Goal: Transaction & Acquisition: Download file/media

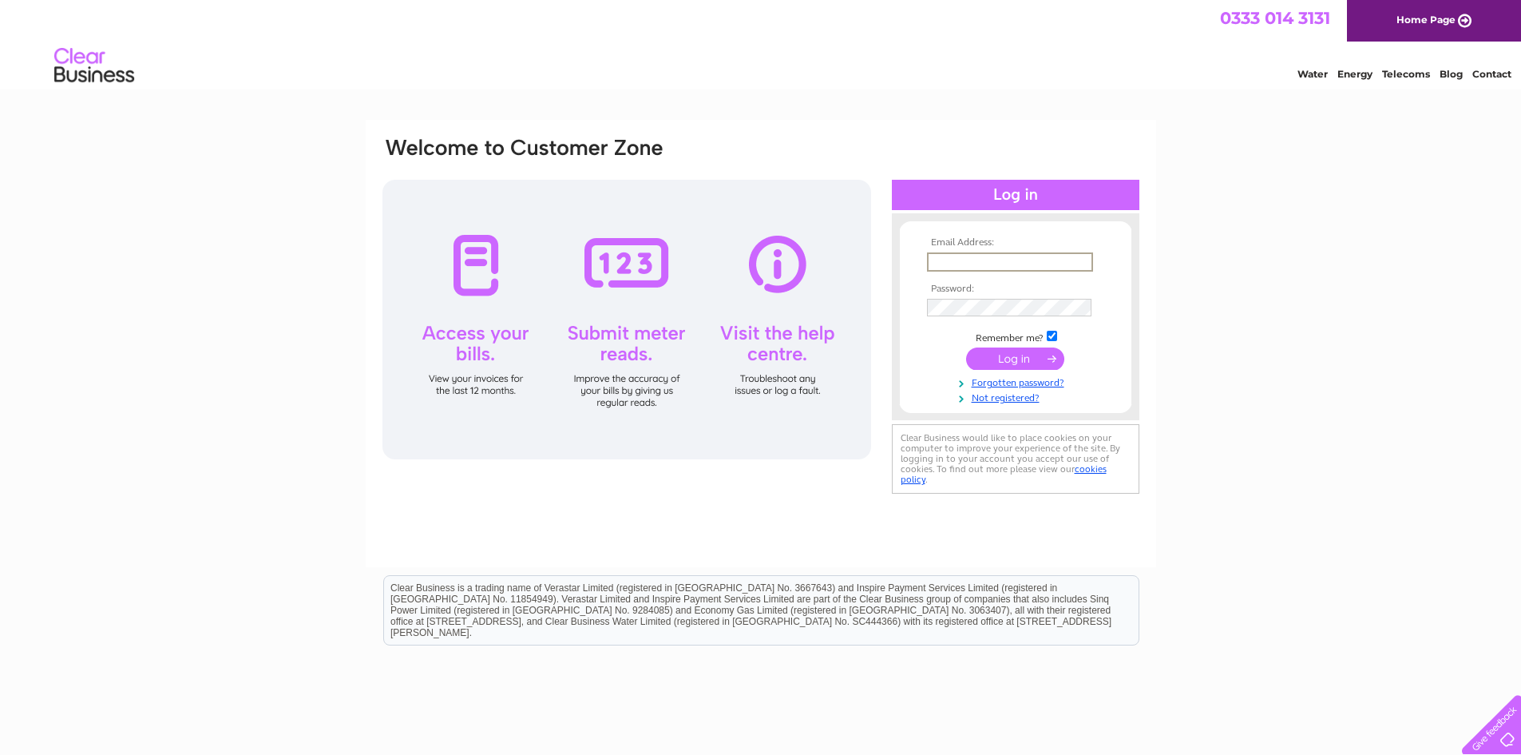
click at [968, 266] on input "text" at bounding box center [1010, 261] width 166 height 19
type input "gary@sincityclub.co.uk"
click at [966, 347] on input "submit" at bounding box center [1015, 358] width 98 height 22
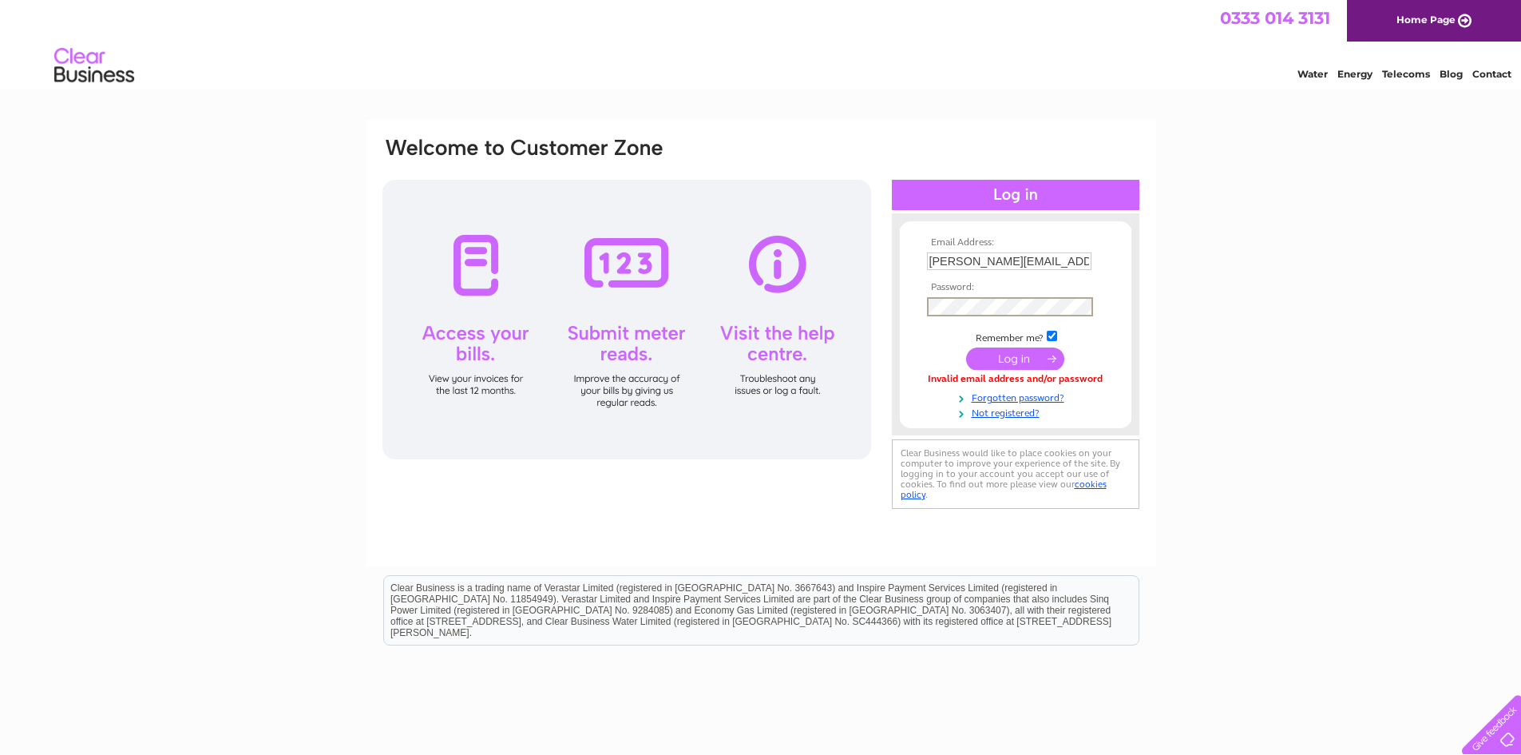
click at [966, 347] on input "submit" at bounding box center [1015, 358] width 98 height 22
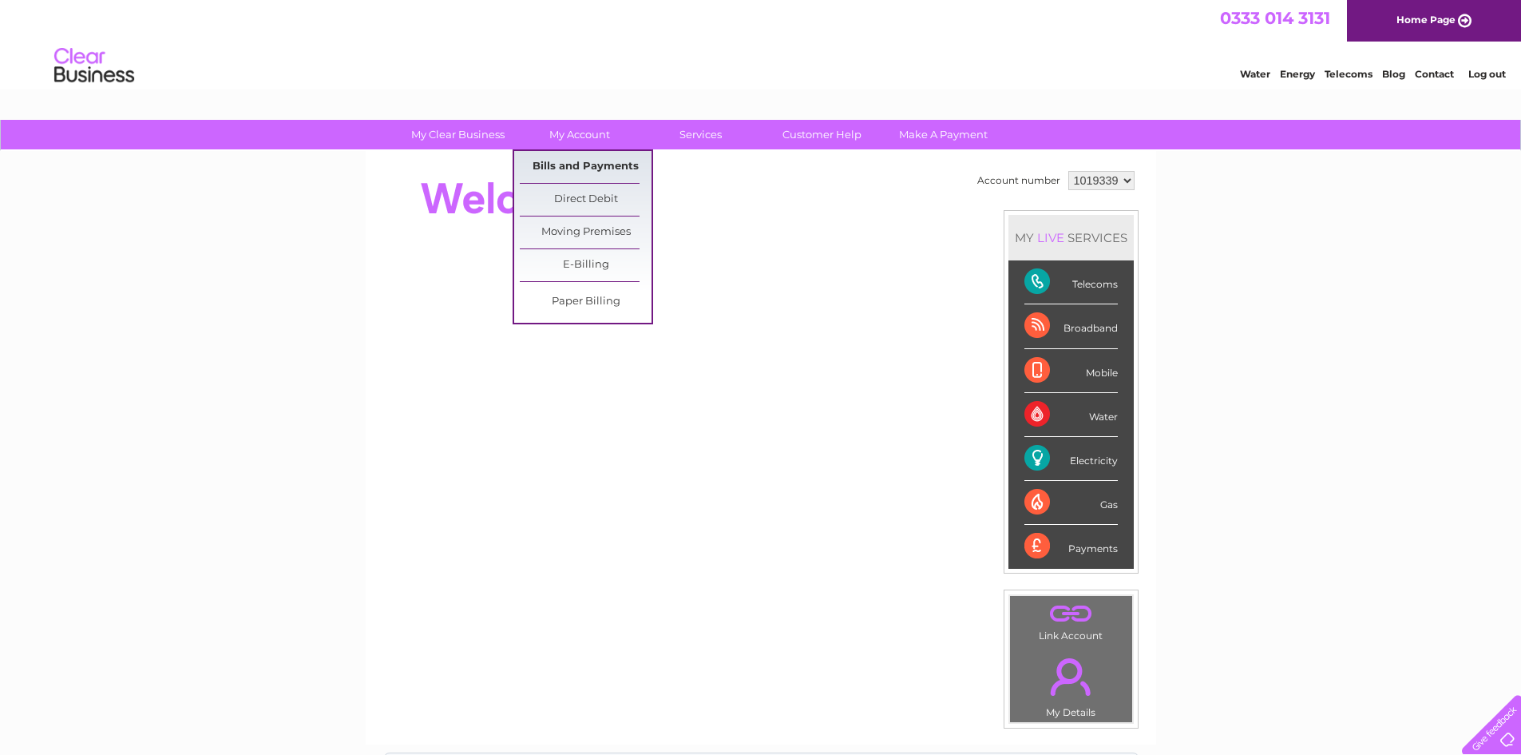
click at [579, 164] on link "Bills and Payments" at bounding box center [586, 167] width 132 height 32
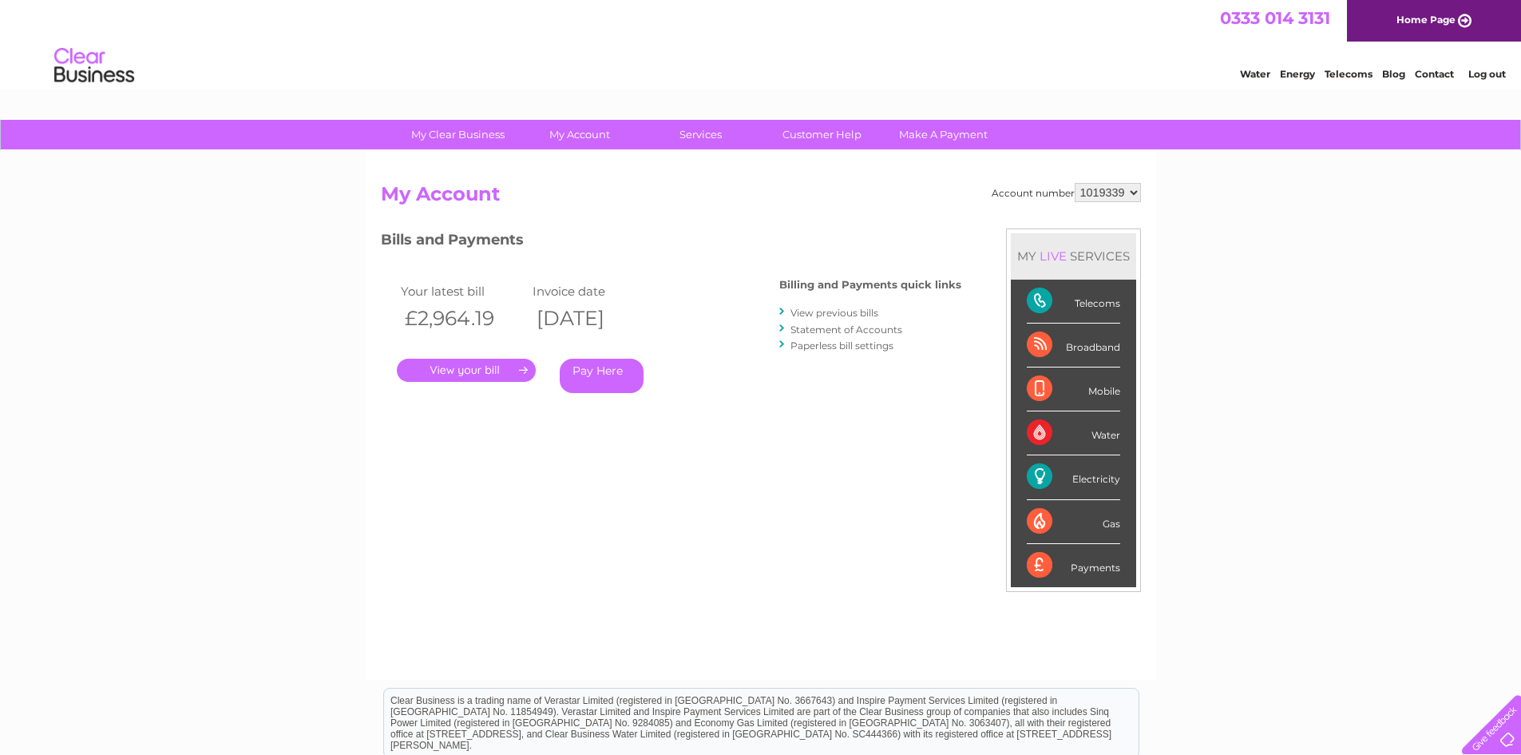
click at [856, 311] on link "View previous bills" at bounding box center [835, 313] width 88 height 12
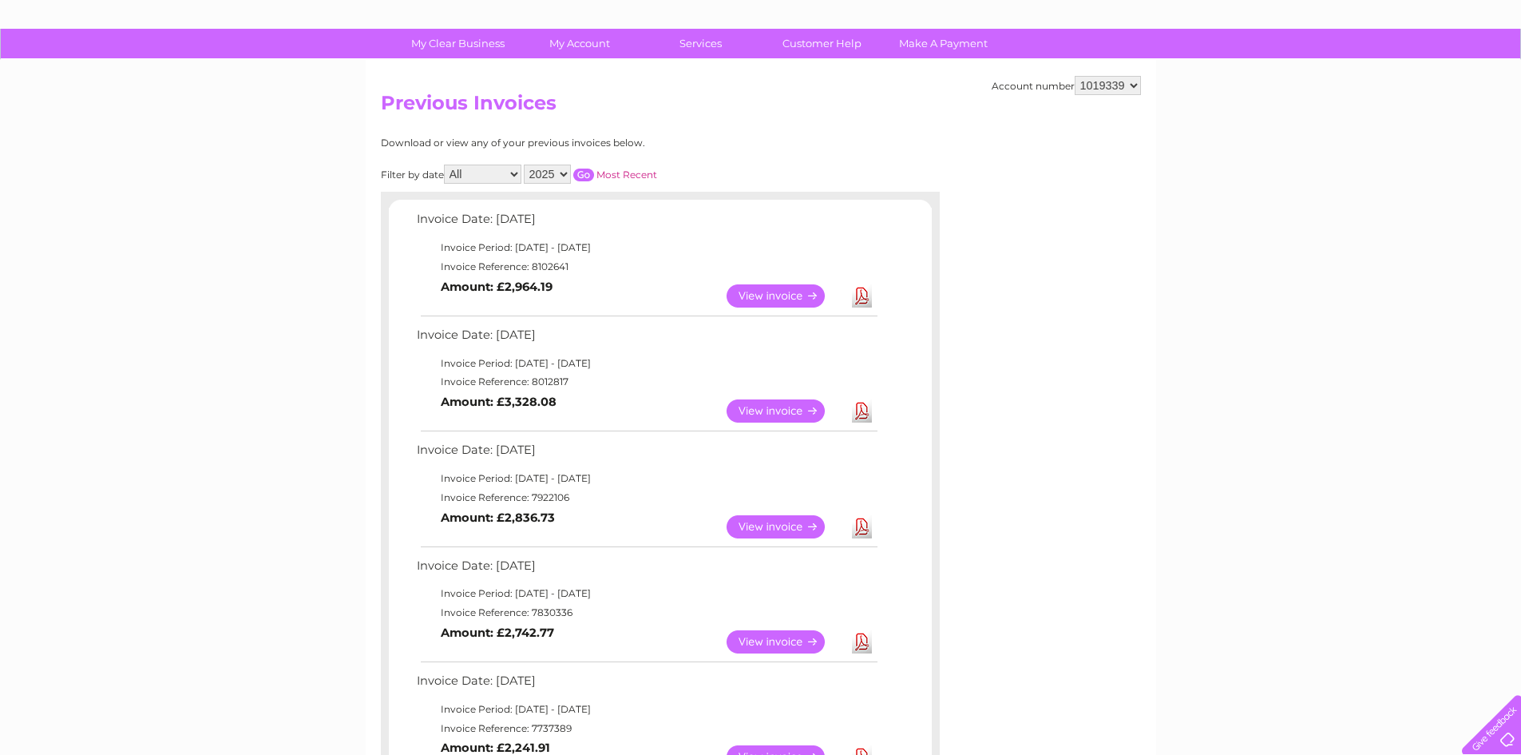
scroll to position [80, 0]
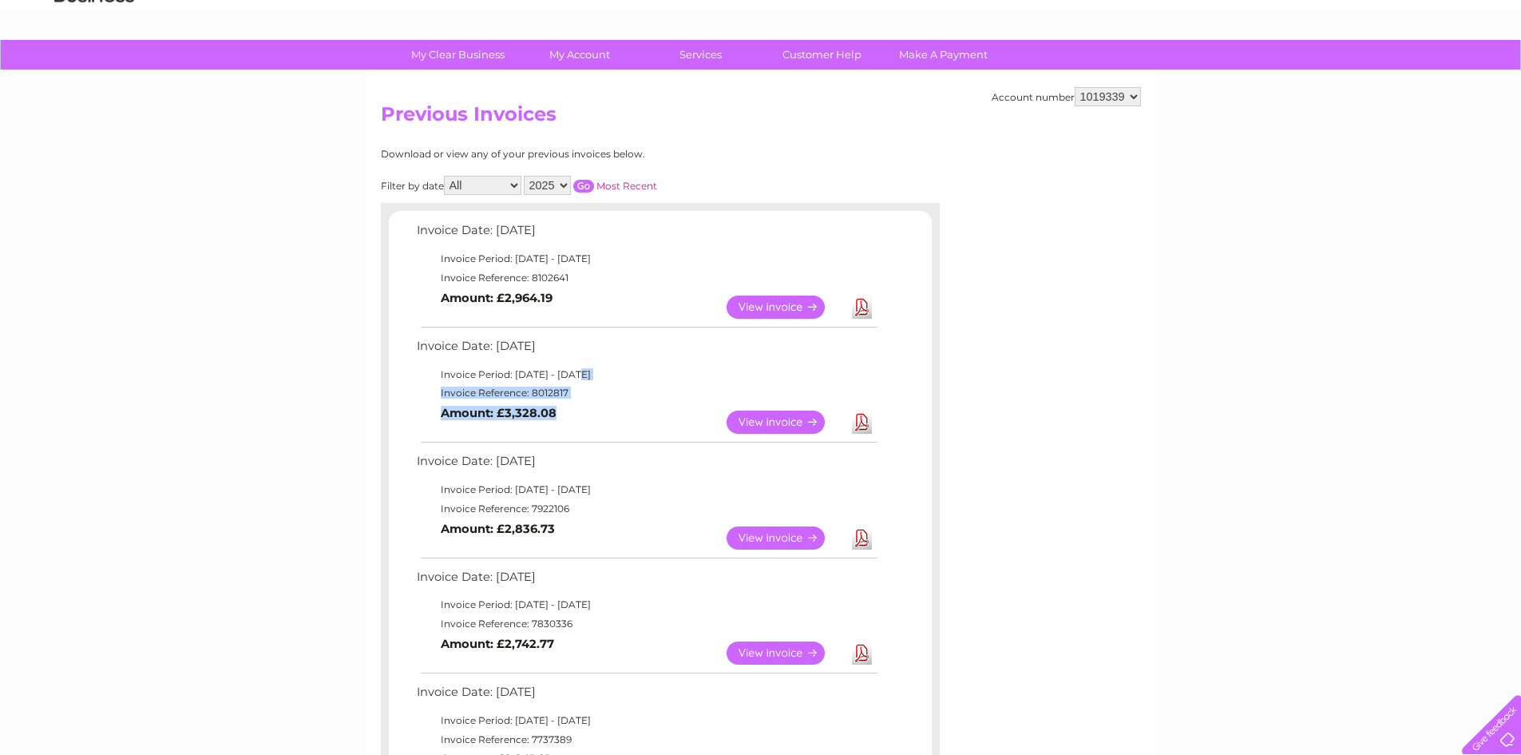
drag, startPoint x: 485, startPoint y: 381, endPoint x: 585, endPoint y: 403, distance: 102.9
click at [585, 403] on tbody "Invoice Date: 11 August 2025 Invoice Period: 1 August 2025 - 31 August 2025 Inv…" at bounding box center [646, 388] width 467 height 106
click at [586, 403] on td "View Download Amount: £3,328.08" at bounding box center [646, 422] width 467 height 39
click at [569, 408] on td "View Download Amount: £3,328.08" at bounding box center [646, 422] width 467 height 39
click at [598, 417] on td "View Download Amount: £3,328.08" at bounding box center [646, 422] width 467 height 39
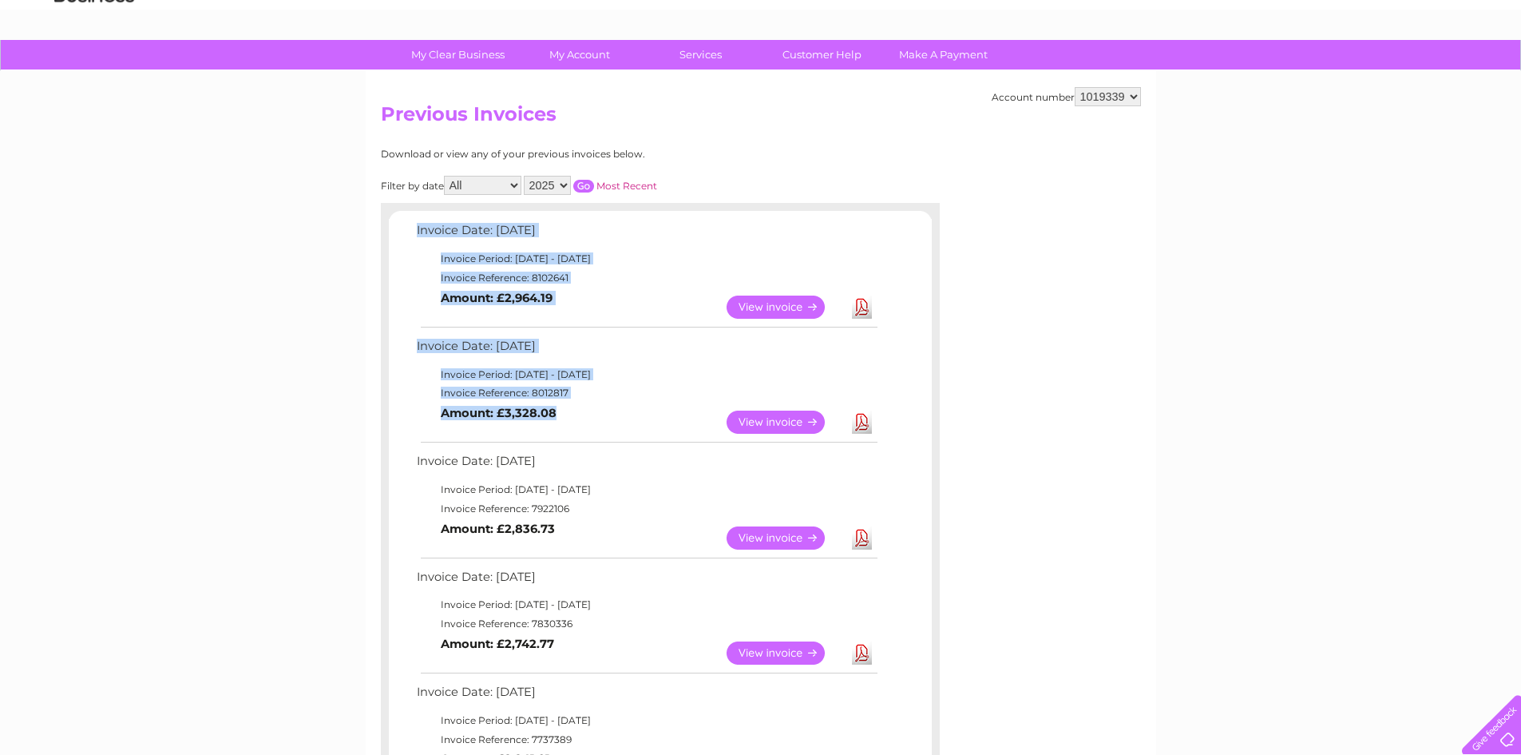
drag, startPoint x: 611, startPoint y: 418, endPoint x: 405, endPoint y: 223, distance: 284.1
click at [405, 223] on div "Invoice Date: 09 September 2025 Invoice Period: 1 September 2025 - 30 September…" at bounding box center [660, 734] width 543 height 1029
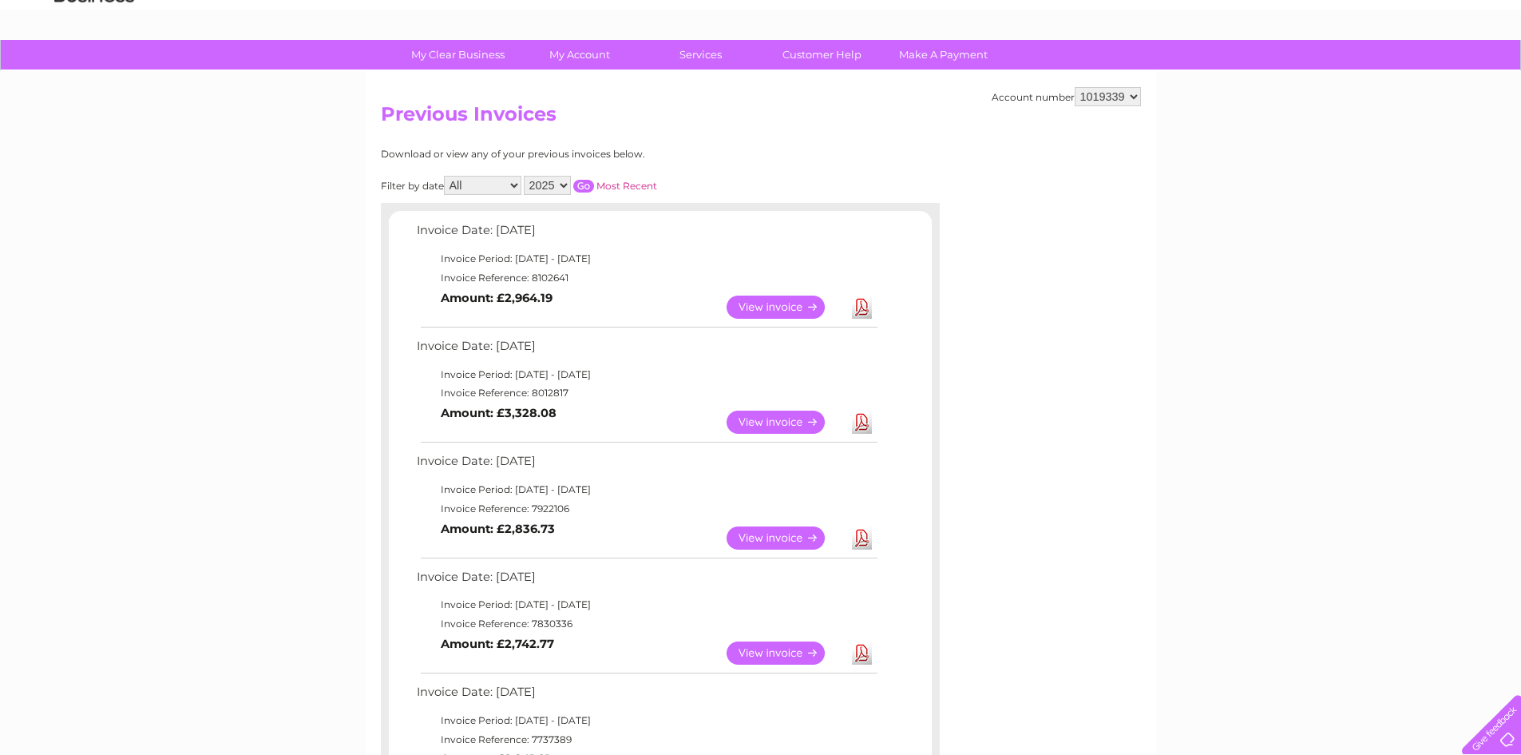
click at [421, 232] on td "Invoice Date: 09 September 2025" at bounding box center [646, 235] width 467 height 30
drag, startPoint x: 417, startPoint y: 230, endPoint x: 690, endPoint y: 418, distance: 331.4
click at [690, 418] on div "Invoice Date: 09 September 2025 Invoice Period: 1 September 2025 - 30 September…" at bounding box center [660, 734] width 543 height 1029
click at [690, 418] on td "View Download Amount: £3,328.08" at bounding box center [646, 422] width 467 height 39
drag, startPoint x: 607, startPoint y: 387, endPoint x: 418, endPoint y: 228, distance: 247.2
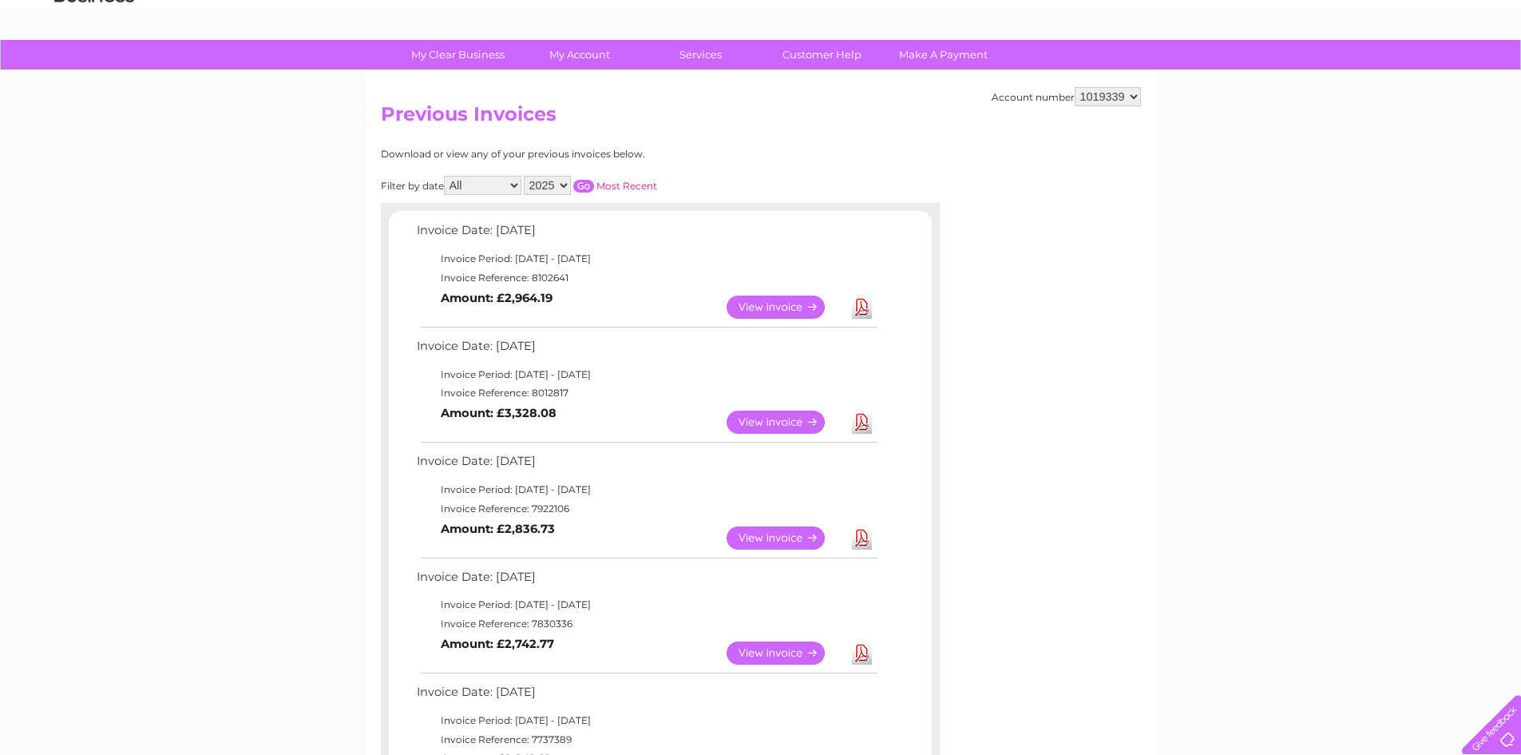
click at [418, 228] on div "Invoice Date: 09 September 2025 Invoice Period: 1 September 2025 - 30 September…" at bounding box center [660, 734] width 543 height 1029
click at [418, 228] on td "Invoice Date: [DATE]" at bounding box center [646, 235] width 467 height 30
drag, startPoint x: 591, startPoint y: 300, endPoint x: 399, endPoint y: 223, distance: 206.7
click at [386, 216] on div "Invoice Date: 09 September 2025 Invoice Period: 1 September 2025 - 30 September…" at bounding box center [660, 734] width 559 height 1062
drag, startPoint x: 638, startPoint y: 316, endPoint x: 633, endPoint y: 339, distance: 23.8
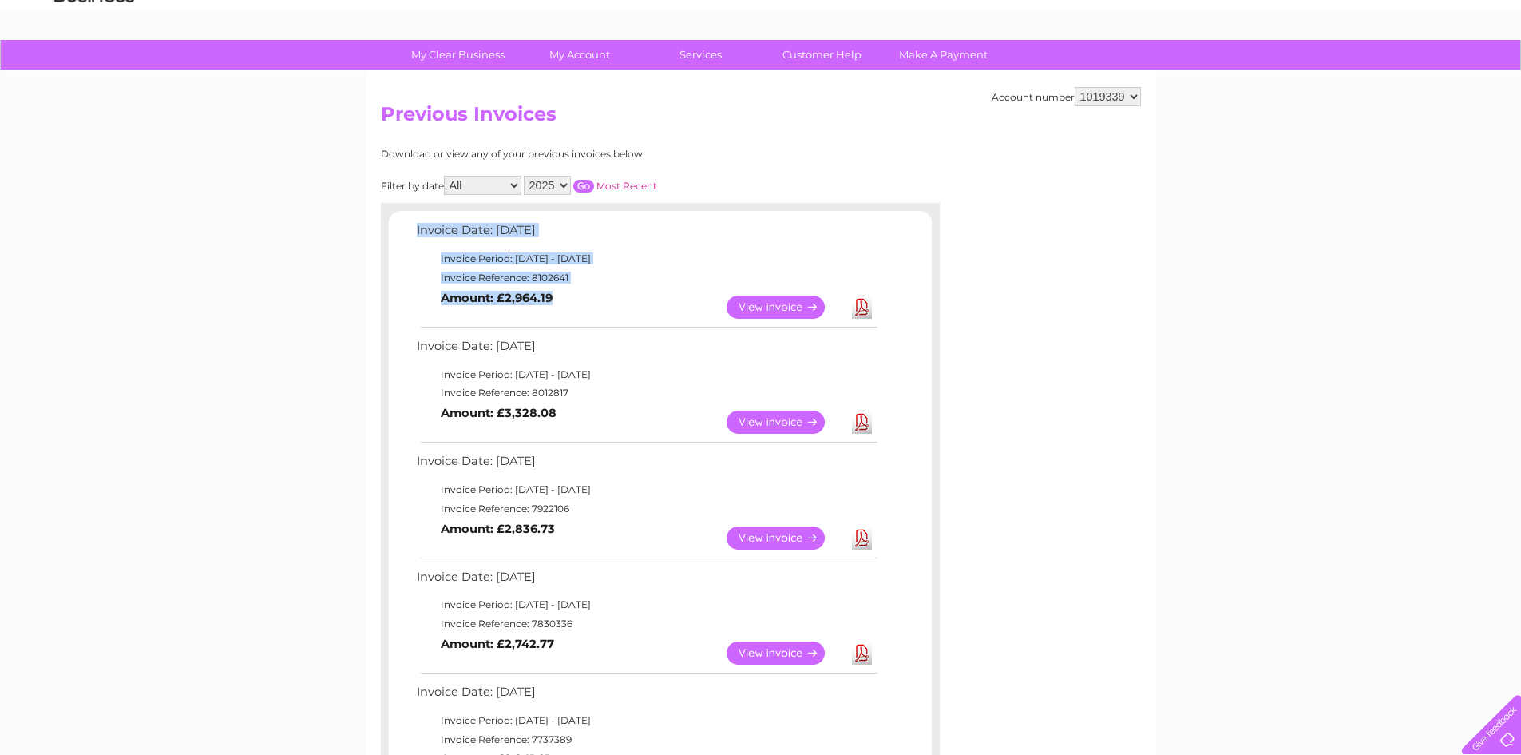
click at [638, 318] on td "View Download Amount: £2,964.19" at bounding box center [646, 307] width 467 height 39
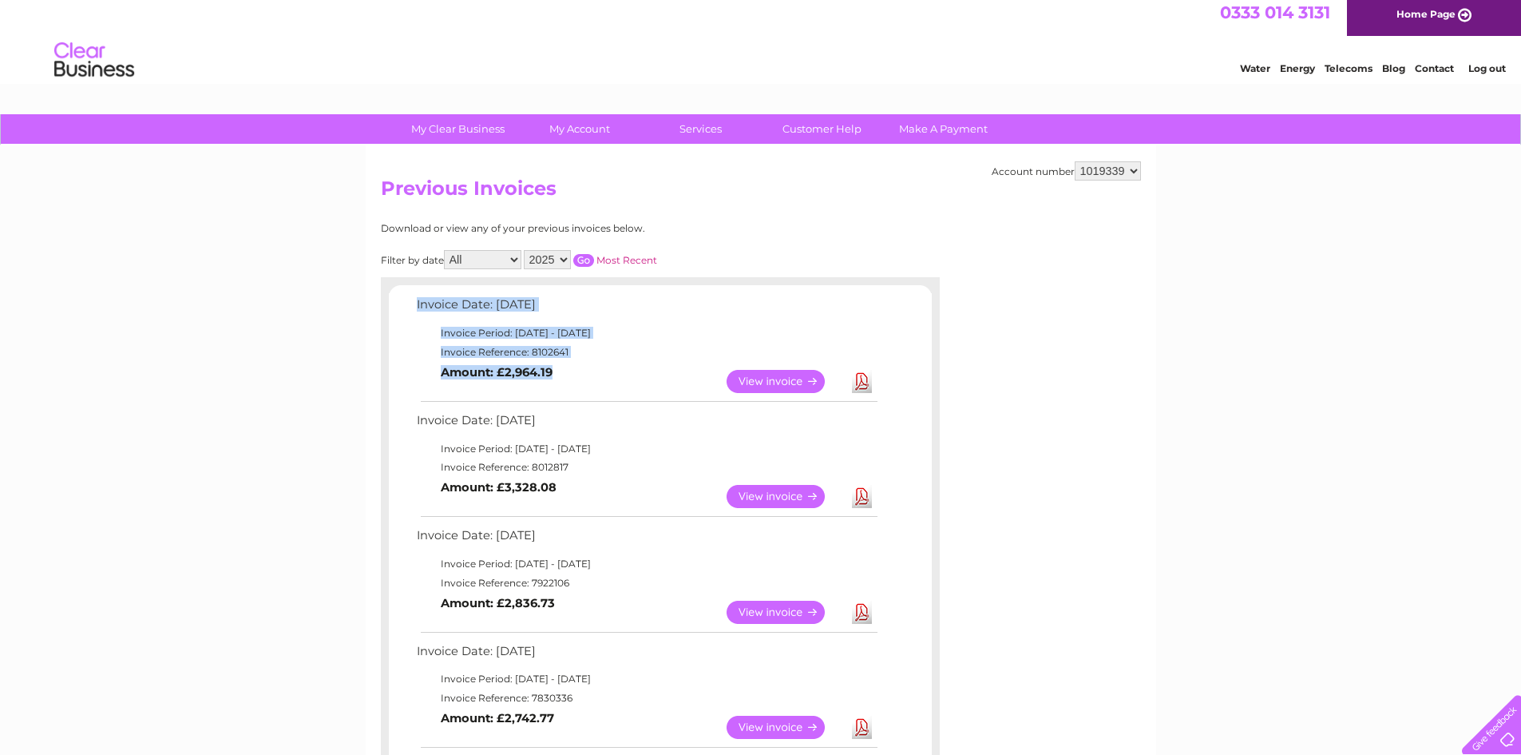
scroll to position [0, 0]
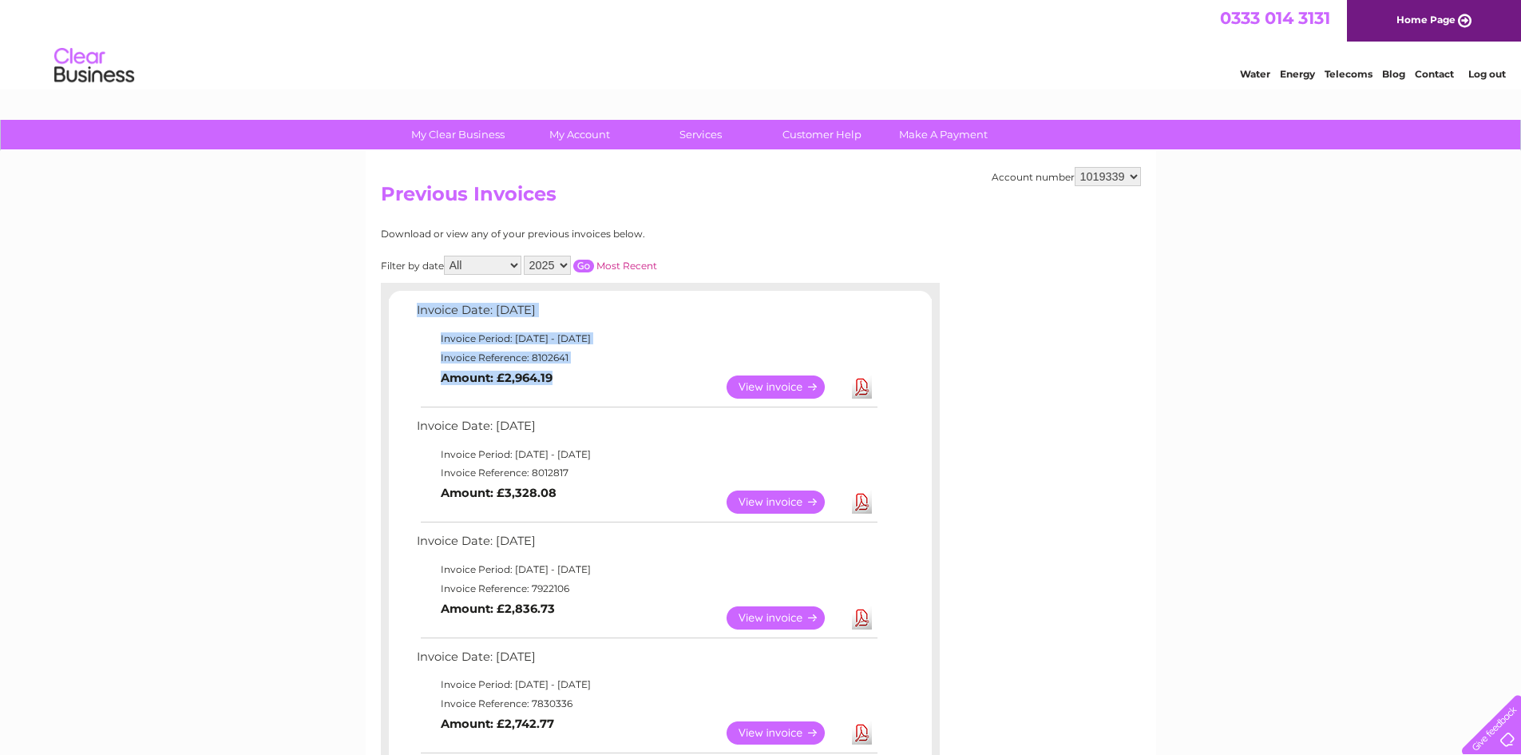
click at [609, 396] on td "View Download Amount: £2,964.19" at bounding box center [646, 386] width 467 height 39
click at [773, 387] on link "View" at bounding box center [785, 386] width 117 height 23
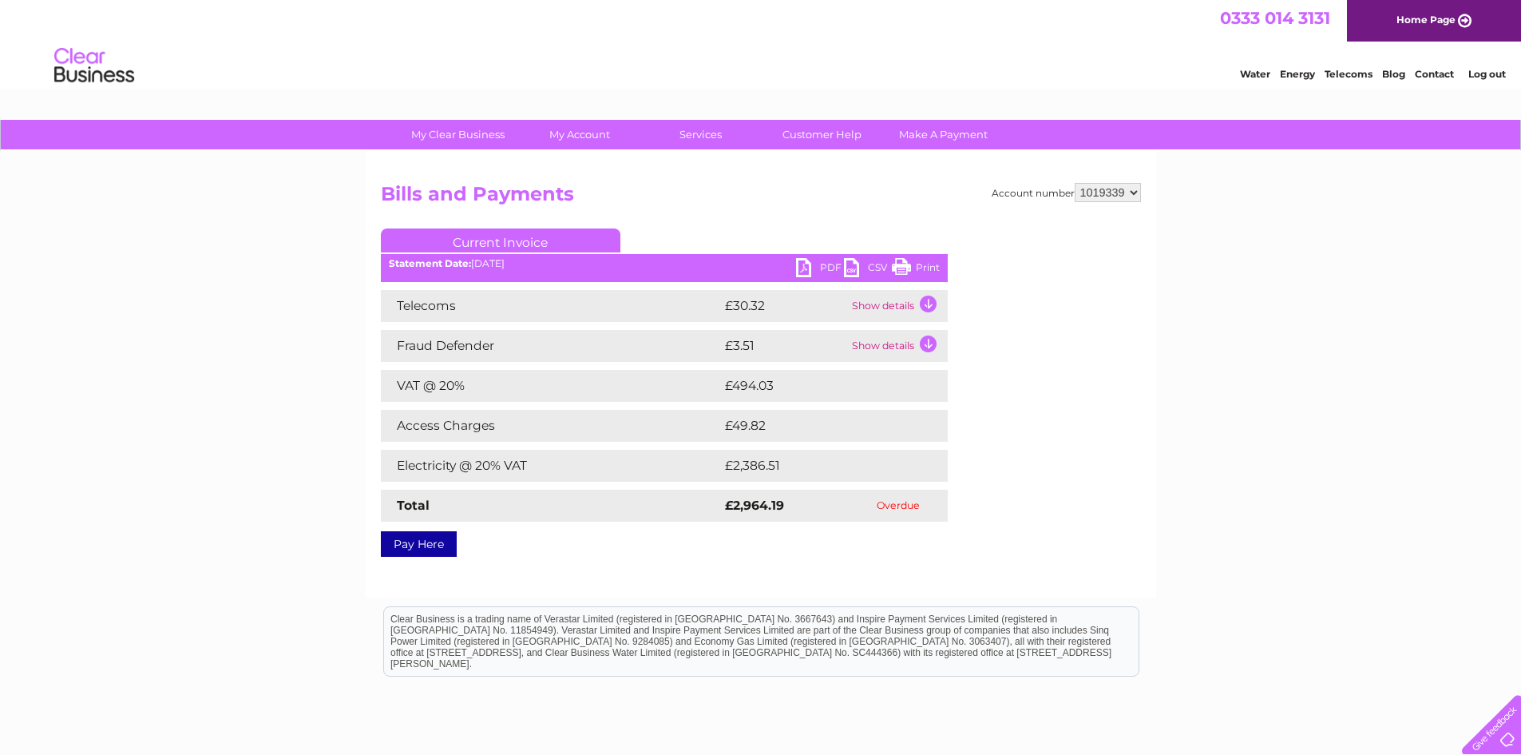
click at [808, 271] on link "PDF" at bounding box center [820, 269] width 48 height 23
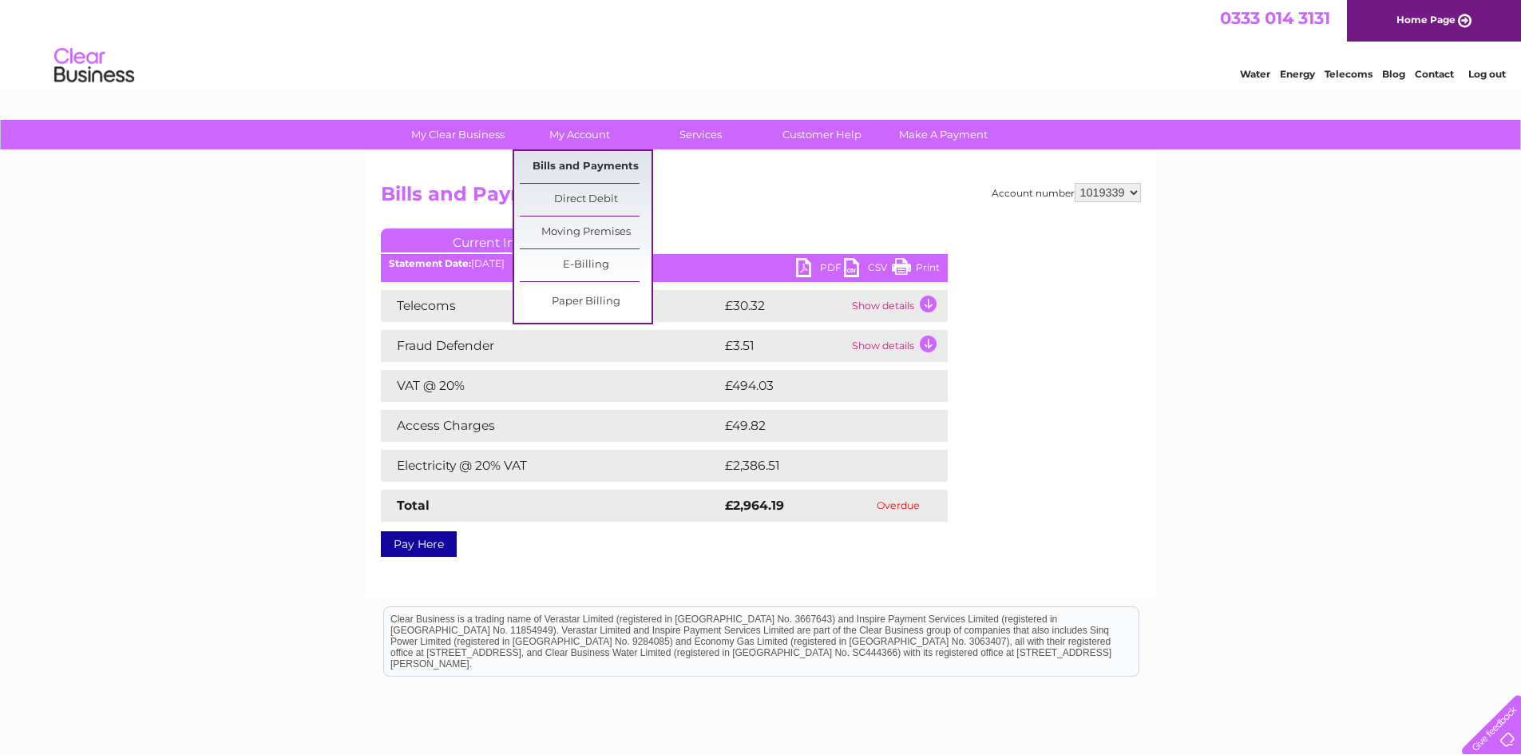
click at [590, 160] on link "Bills and Payments" at bounding box center [586, 167] width 132 height 32
click at [624, 168] on link "Bills and Payments" at bounding box center [586, 167] width 132 height 32
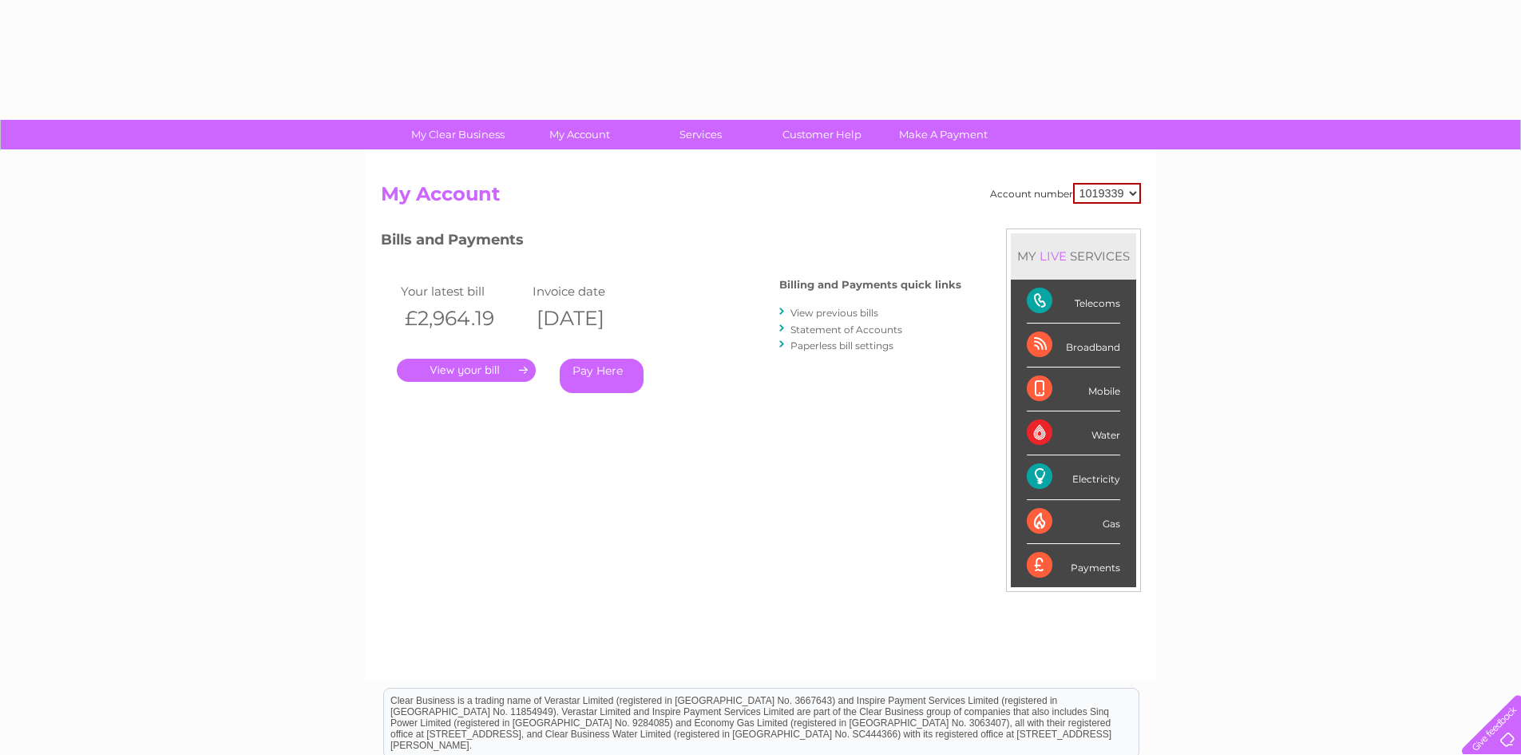
click at [855, 313] on link "View previous bills" at bounding box center [835, 313] width 88 height 12
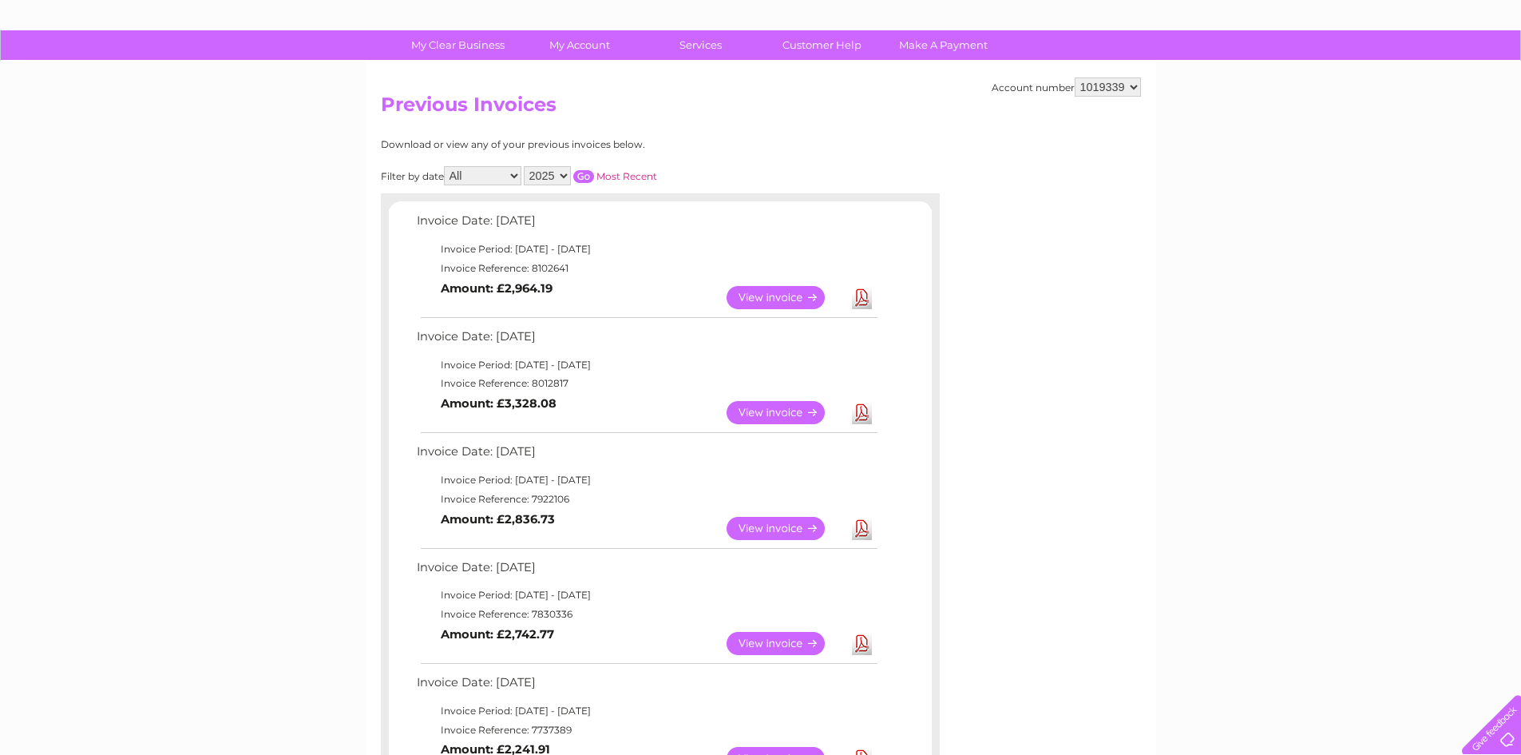
scroll to position [80, 0]
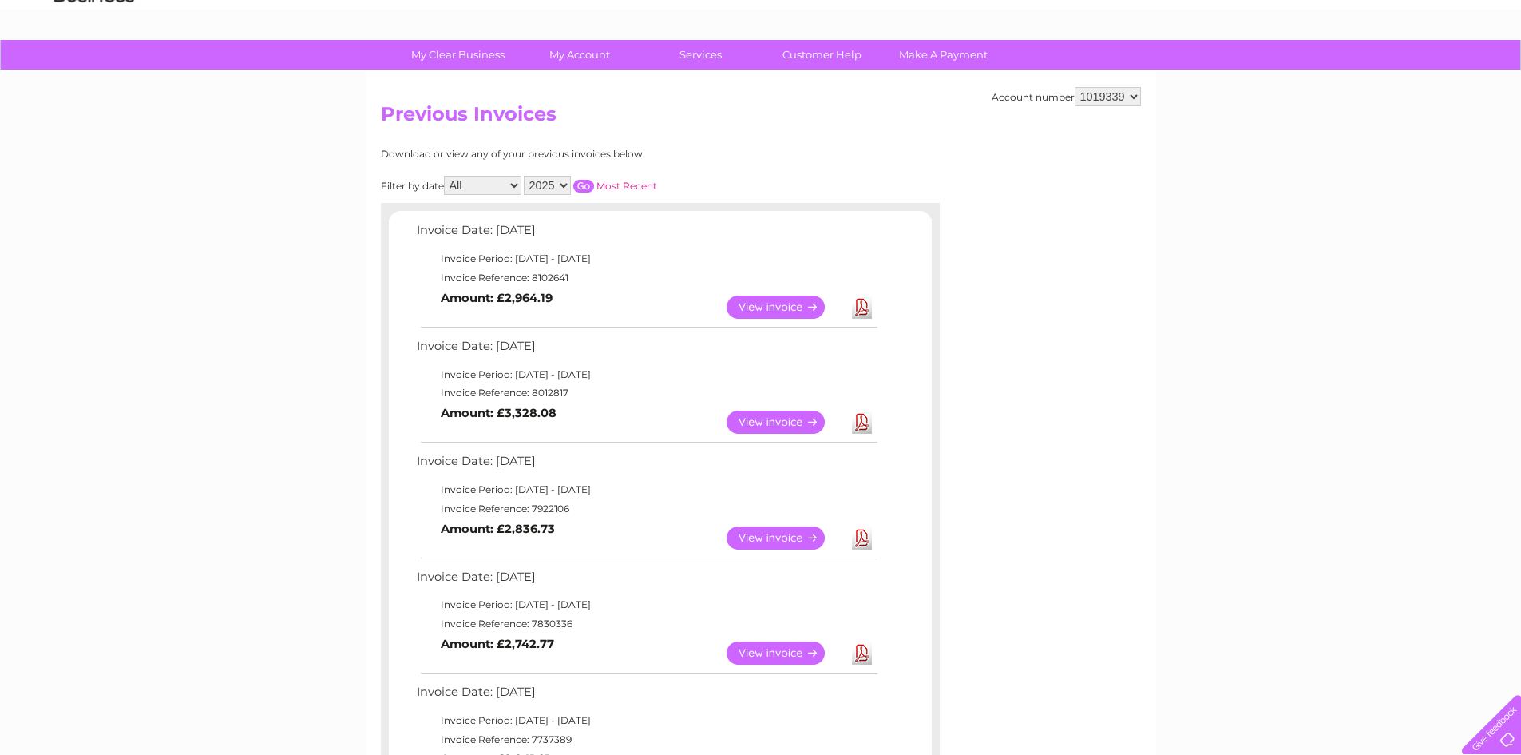
drag, startPoint x: 500, startPoint y: 223, endPoint x: 668, endPoint y: 301, distance: 185.8
click at [668, 301] on tbody "Invoice Date: 09 September 2025 Invoice Period: 1 September 2025 - 30 September…" at bounding box center [646, 273] width 467 height 106
click at [668, 301] on td "View Download Amount: £2,964.19" at bounding box center [646, 307] width 467 height 39
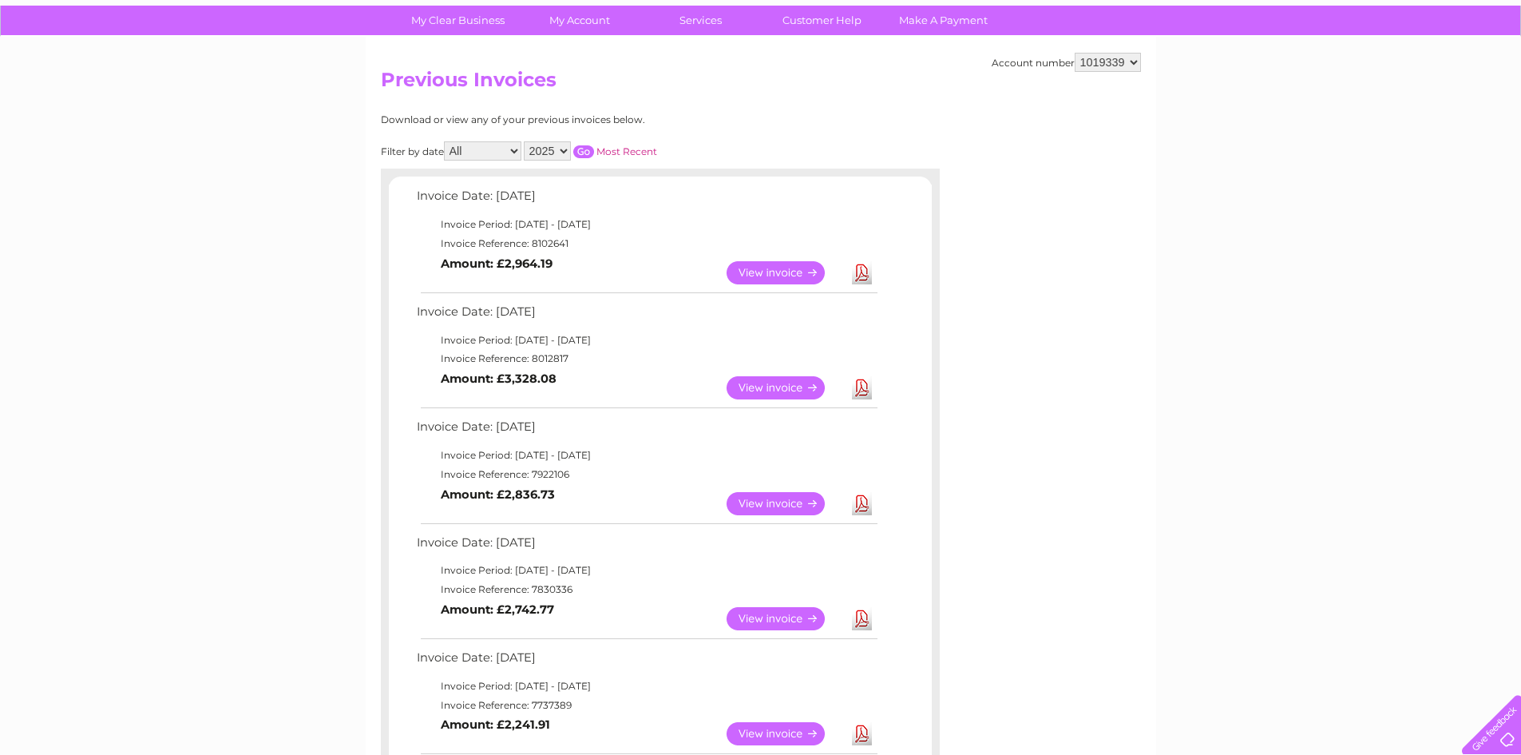
scroll to position [160, 0]
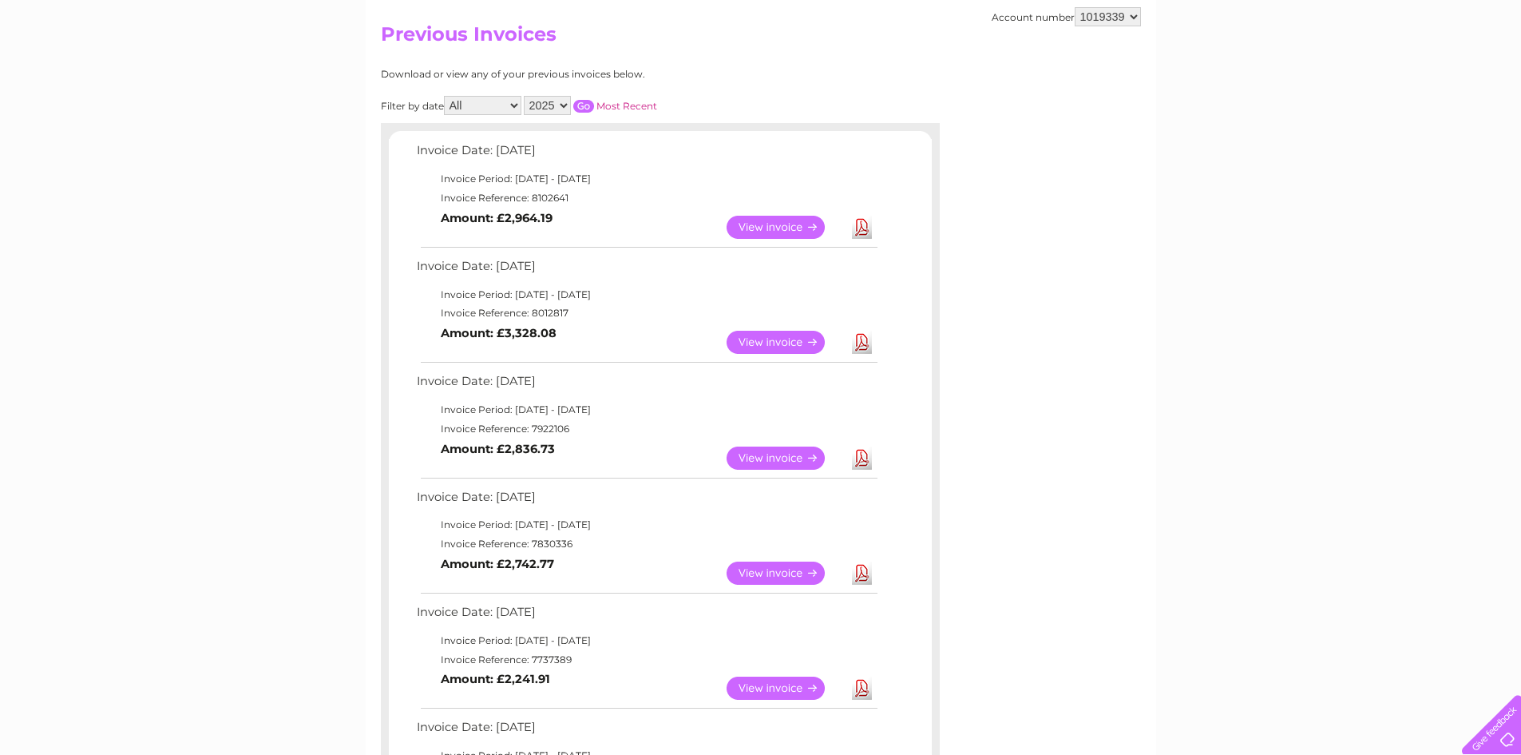
click at [863, 221] on link "Download" at bounding box center [862, 227] width 20 height 23
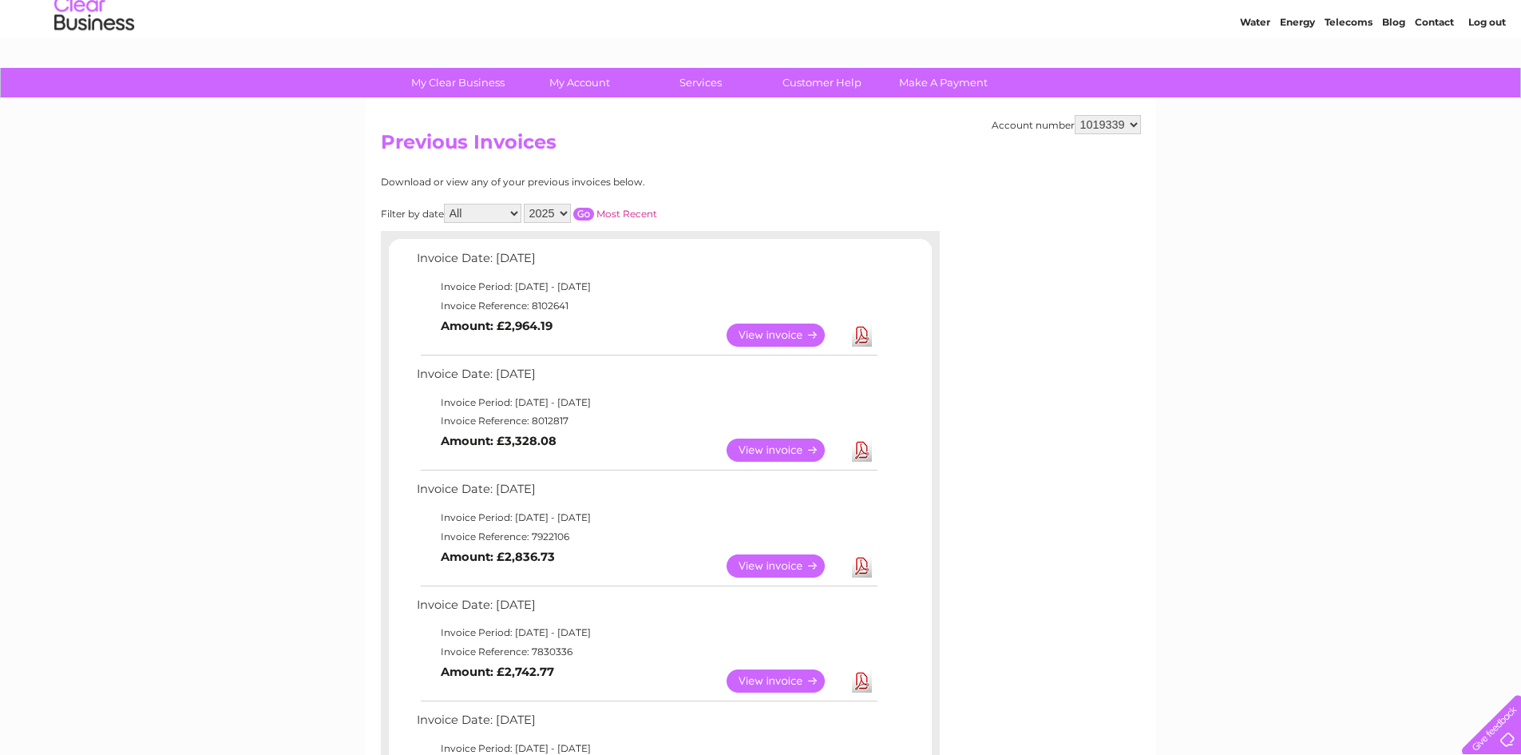
scroll to position [80, 0]
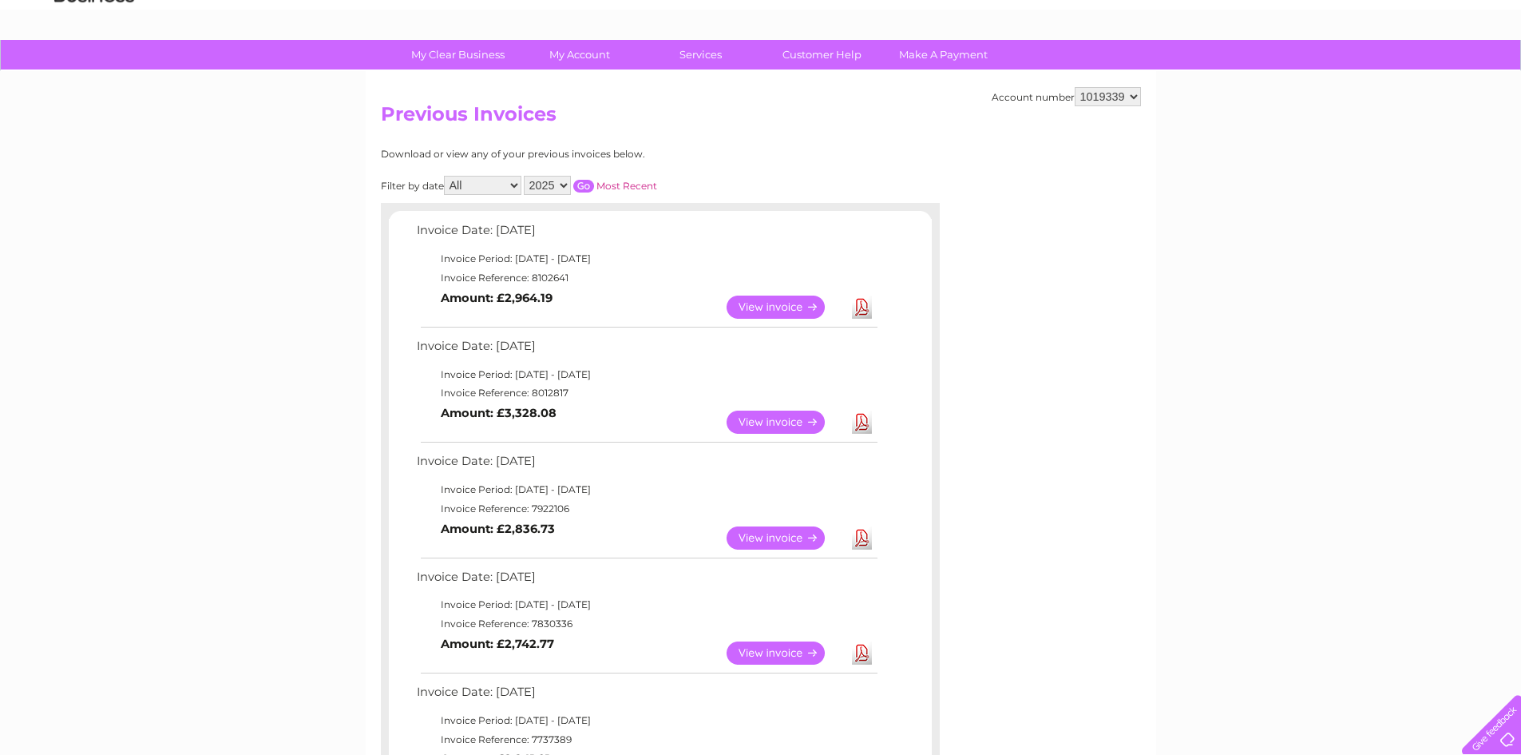
drag, startPoint x: 487, startPoint y: 258, endPoint x: 612, endPoint y: 274, distance: 125.6
click at [612, 274] on tbody "Invoice Date: 09 September 2025 Invoice Period: 1 September 2025 - 30 September…" at bounding box center [646, 273] width 467 height 106
click at [612, 274] on td "Invoice Reference: 8102641" at bounding box center [646, 277] width 467 height 19
drag, startPoint x: 575, startPoint y: 273, endPoint x: 413, endPoint y: 227, distance: 168.6
click at [413, 227] on tbody "Invoice Date: 09 September 2025 Invoice Period: 1 September 2025 - 30 September…" at bounding box center [646, 273] width 467 height 106
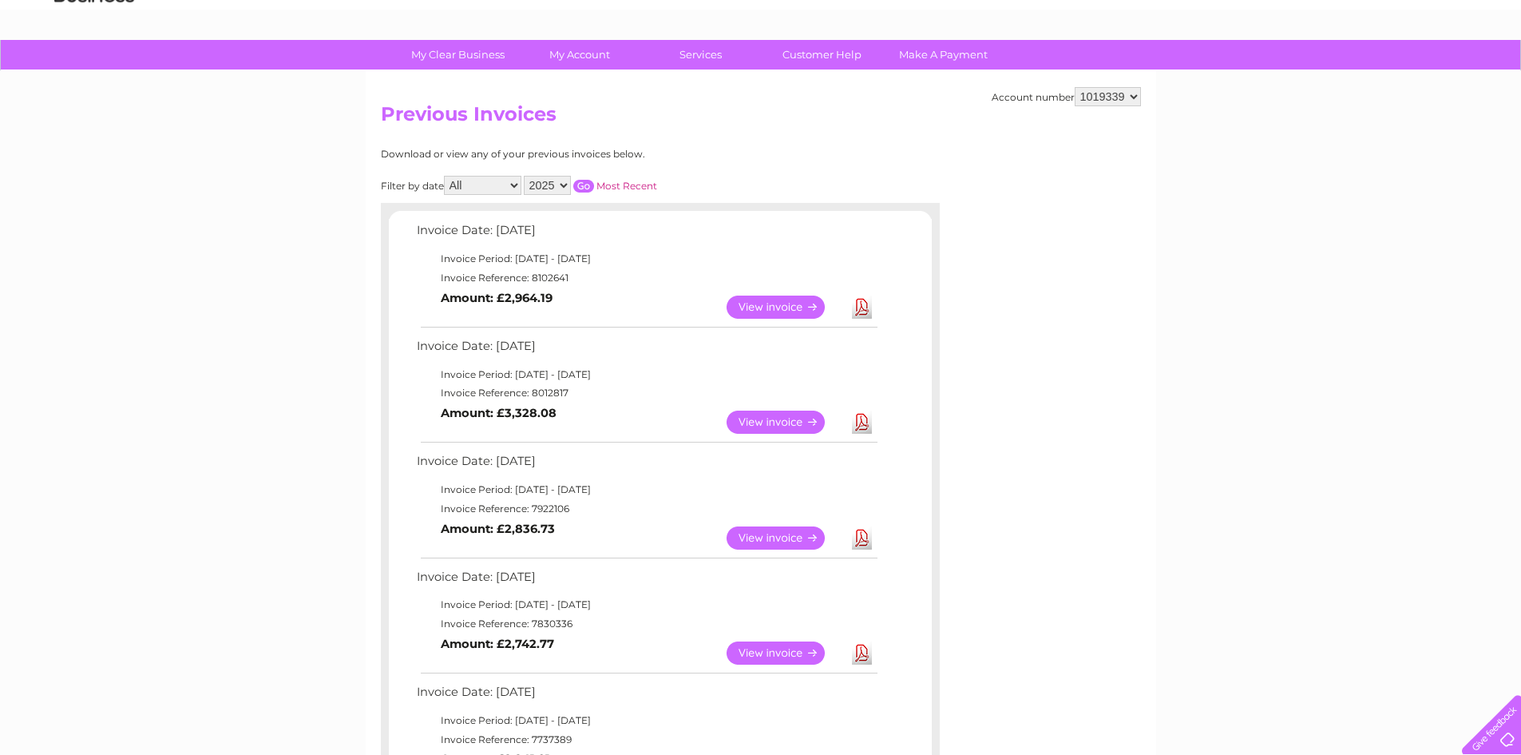
click at [413, 227] on td "Invoice Date: [DATE]" at bounding box center [646, 235] width 467 height 30
drag, startPoint x: 413, startPoint y: 227, endPoint x: 673, endPoint y: 319, distance: 276.3
click at [673, 319] on tbody "Invoice Date: 09 September 2025 Invoice Period: 1 September 2025 - 30 September…" at bounding box center [646, 273] width 467 height 106
click at [673, 319] on td "View Download Amount: £2,964.19" at bounding box center [646, 307] width 467 height 39
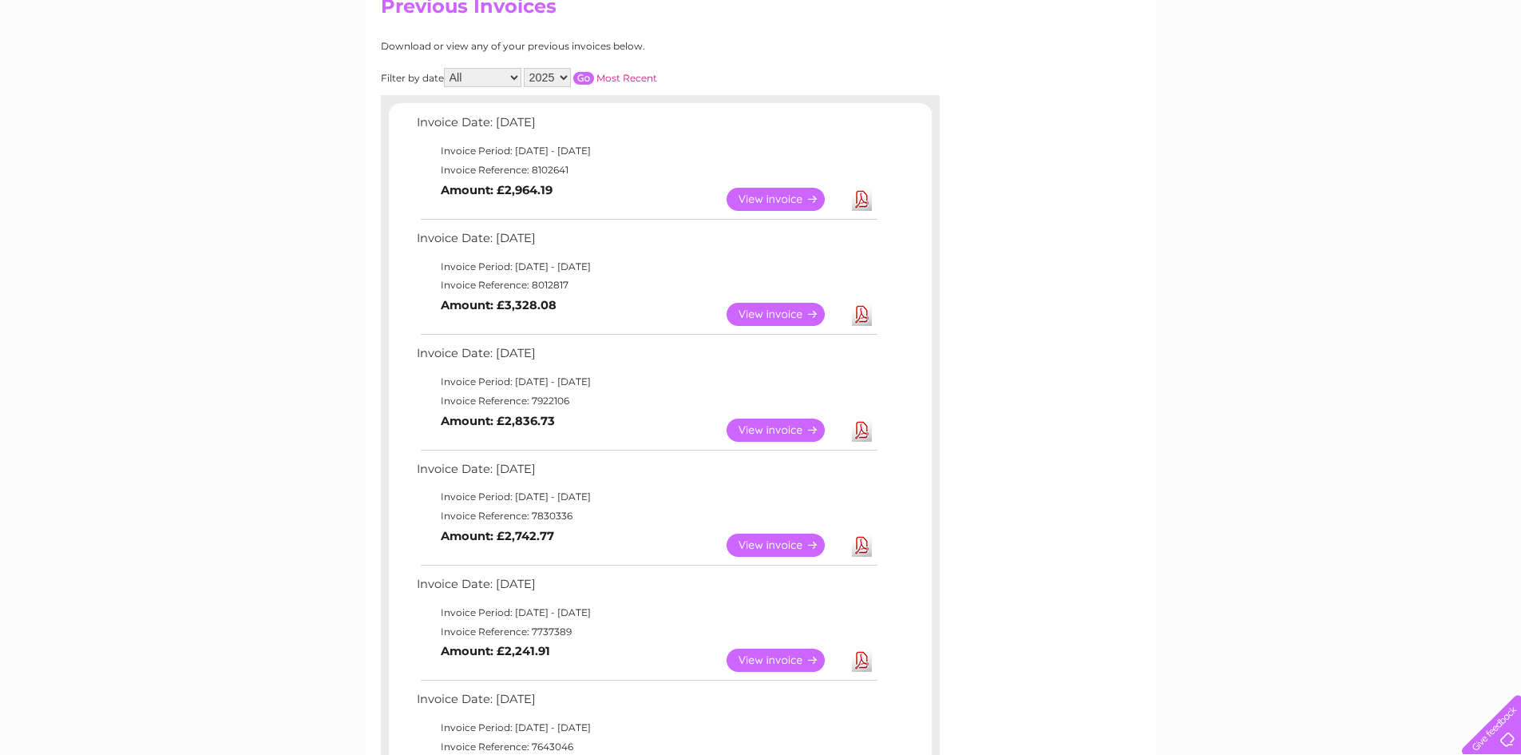
scroll to position [160, 0]
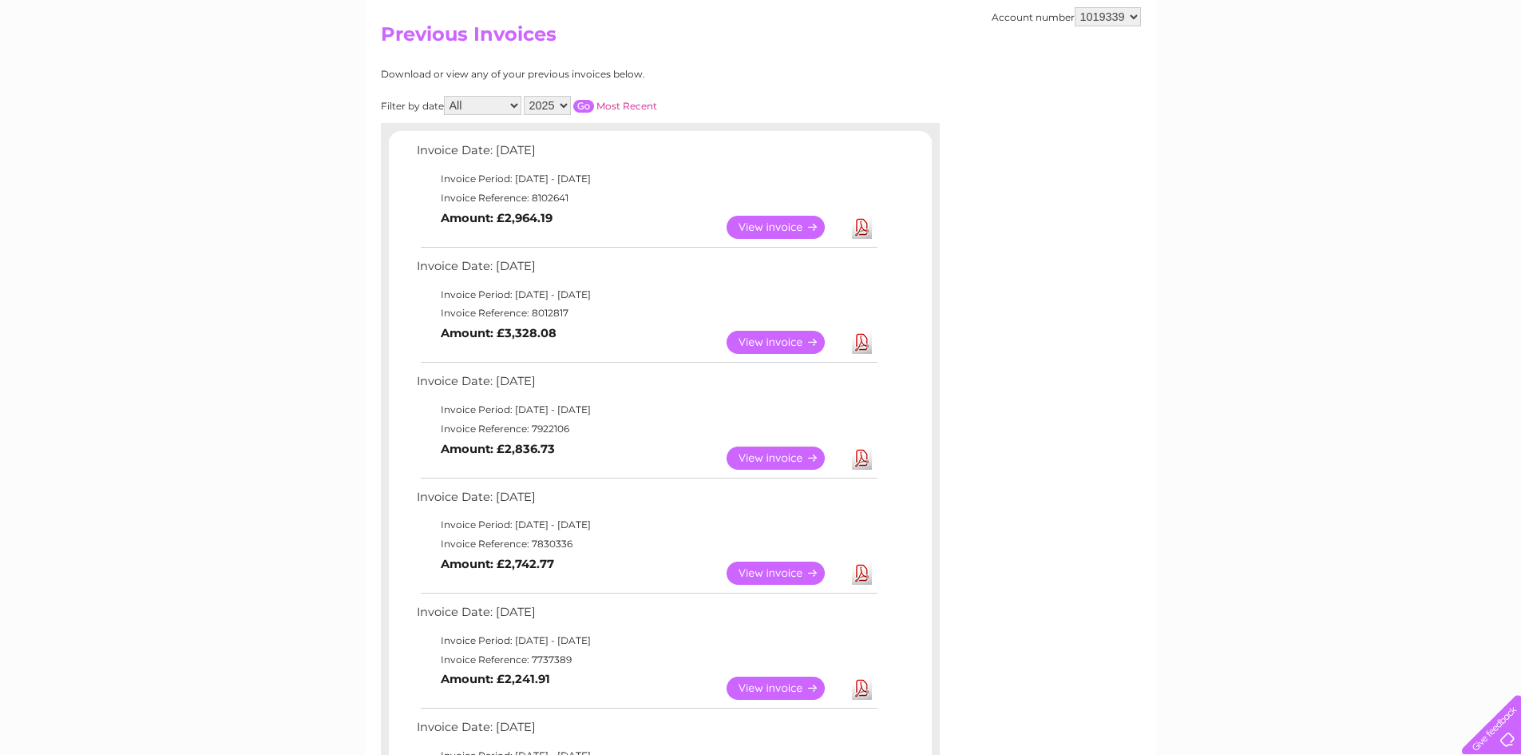
drag, startPoint x: 474, startPoint y: 175, endPoint x: 618, endPoint y: 196, distance: 145.2
click at [618, 196] on tbody "Invoice Date: 09 September 2025 Invoice Period: 1 September 2025 - 30 September…" at bounding box center [646, 193] width 467 height 106
click at [618, 196] on td "Invoice Reference: 8102641" at bounding box center [646, 197] width 467 height 19
drag, startPoint x: 618, startPoint y: 196, endPoint x: 429, endPoint y: 176, distance: 190.3
click at [429, 176] on tbody "Invoice Date: 09 September 2025 Invoice Period: 1 September 2025 - 30 September…" at bounding box center [646, 193] width 467 height 106
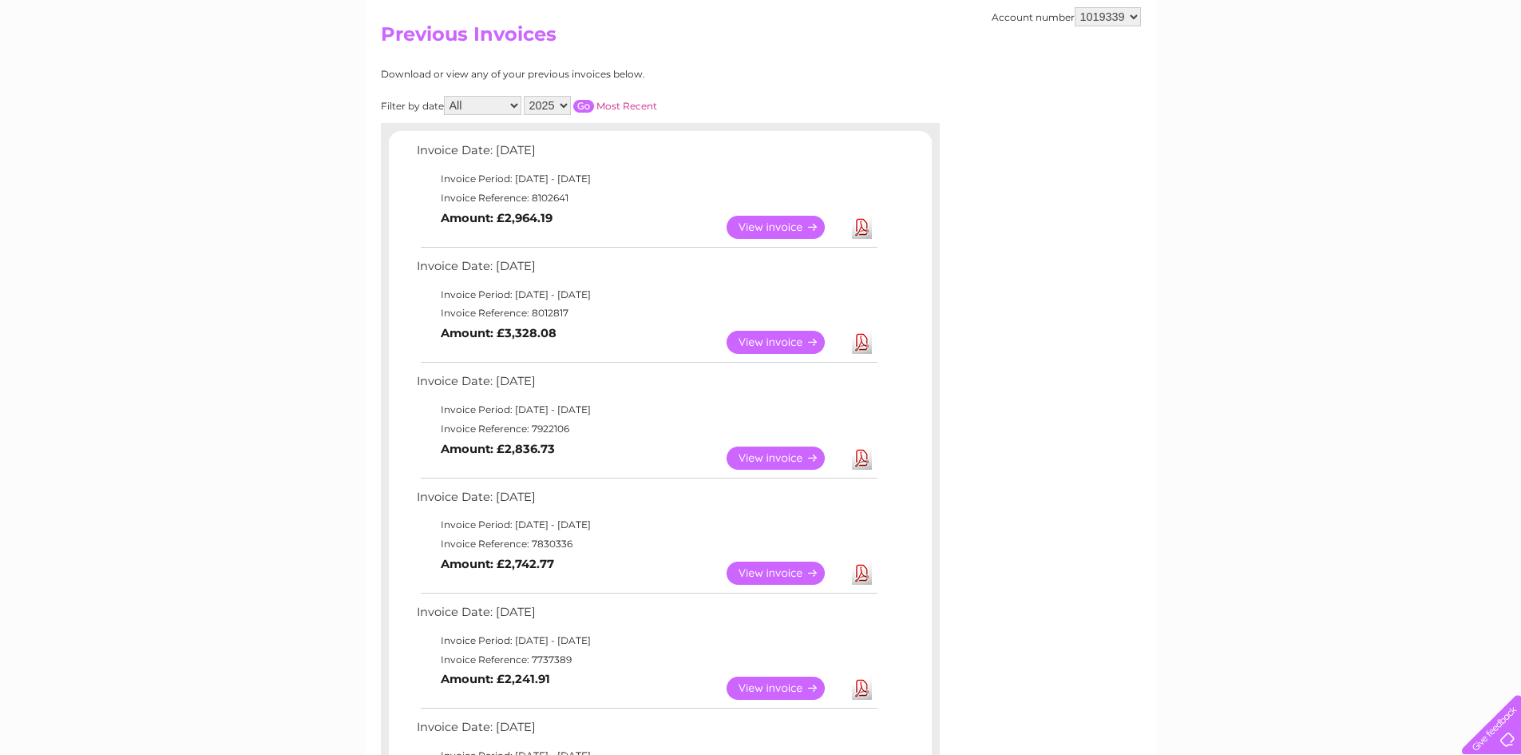
click at [429, 176] on td "Invoice Period: [DATE] - [DATE]" at bounding box center [646, 178] width 467 height 19
drag, startPoint x: 482, startPoint y: 158, endPoint x: 611, endPoint y: 207, distance: 138.2
click at [611, 207] on tbody "Invoice Date: 09 September 2025 Invoice Period: 1 September 2025 - 30 September…" at bounding box center [646, 193] width 467 height 106
click at [611, 208] on td "View Download Amount: £2,964.19" at bounding box center [646, 227] width 467 height 39
drag, startPoint x: 613, startPoint y: 214, endPoint x: 410, endPoint y: 146, distance: 214.7
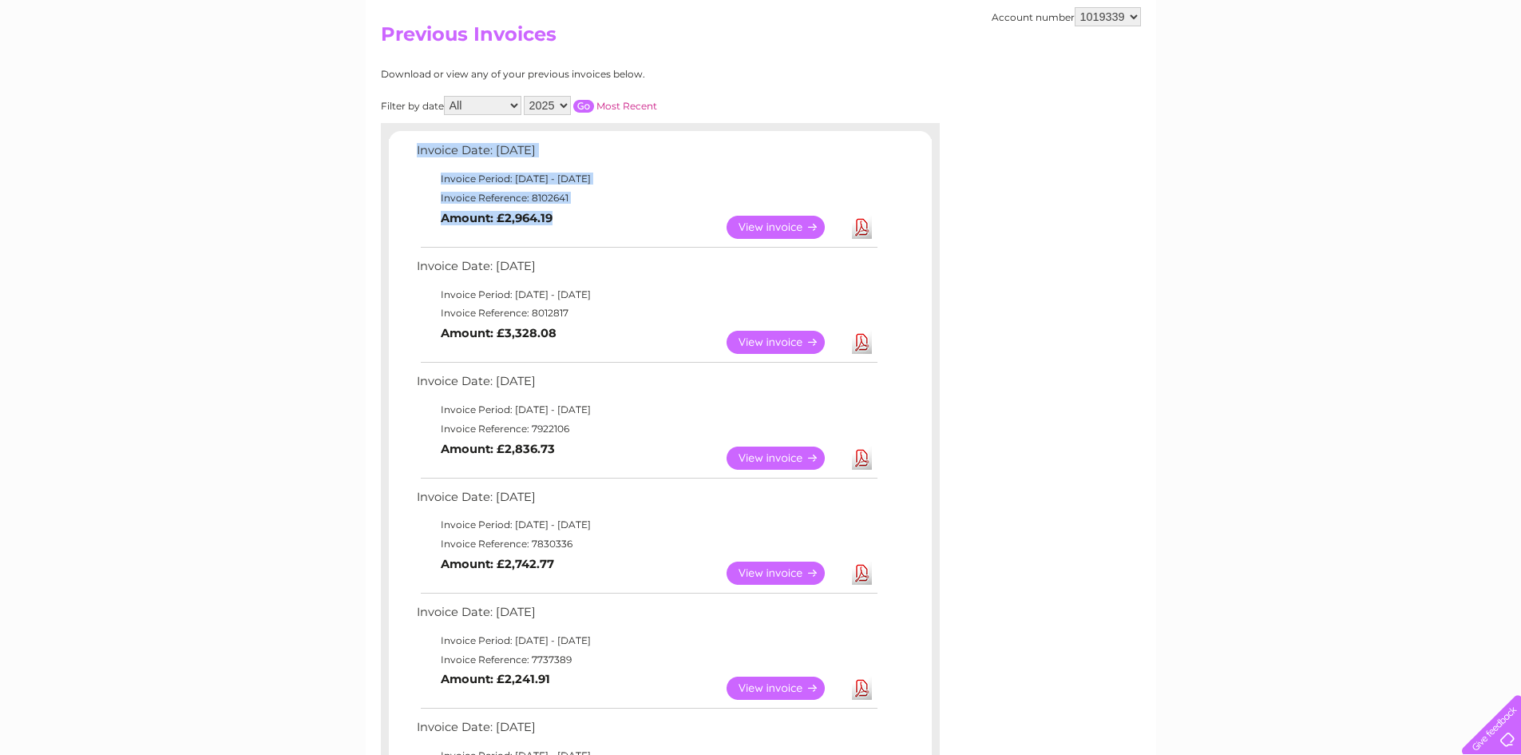
click at [410, 146] on div "Invoice Date: 09 September 2025 Invoice Period: 1 September 2025 - 30 September…" at bounding box center [660, 654] width 543 height 1029
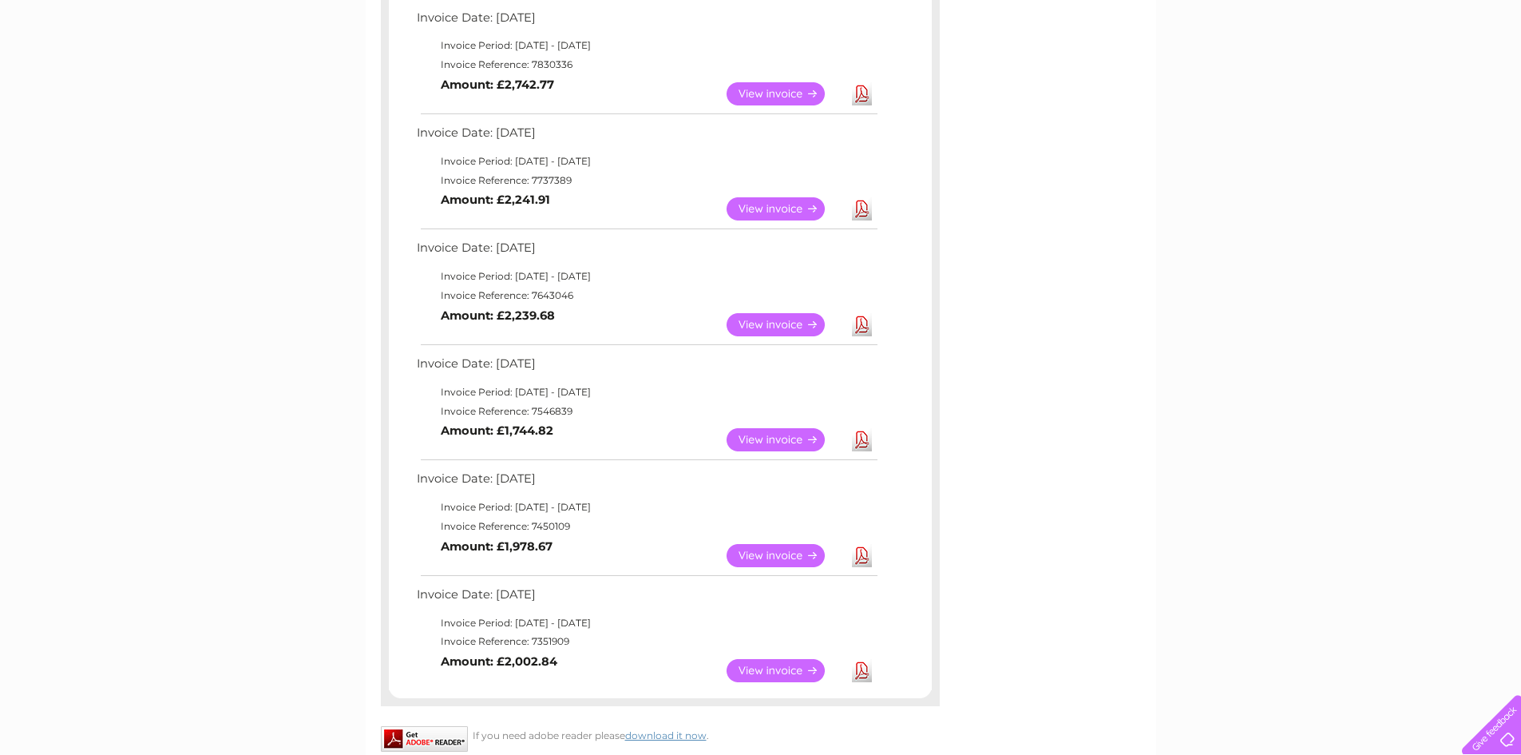
scroll to position [719, 0]
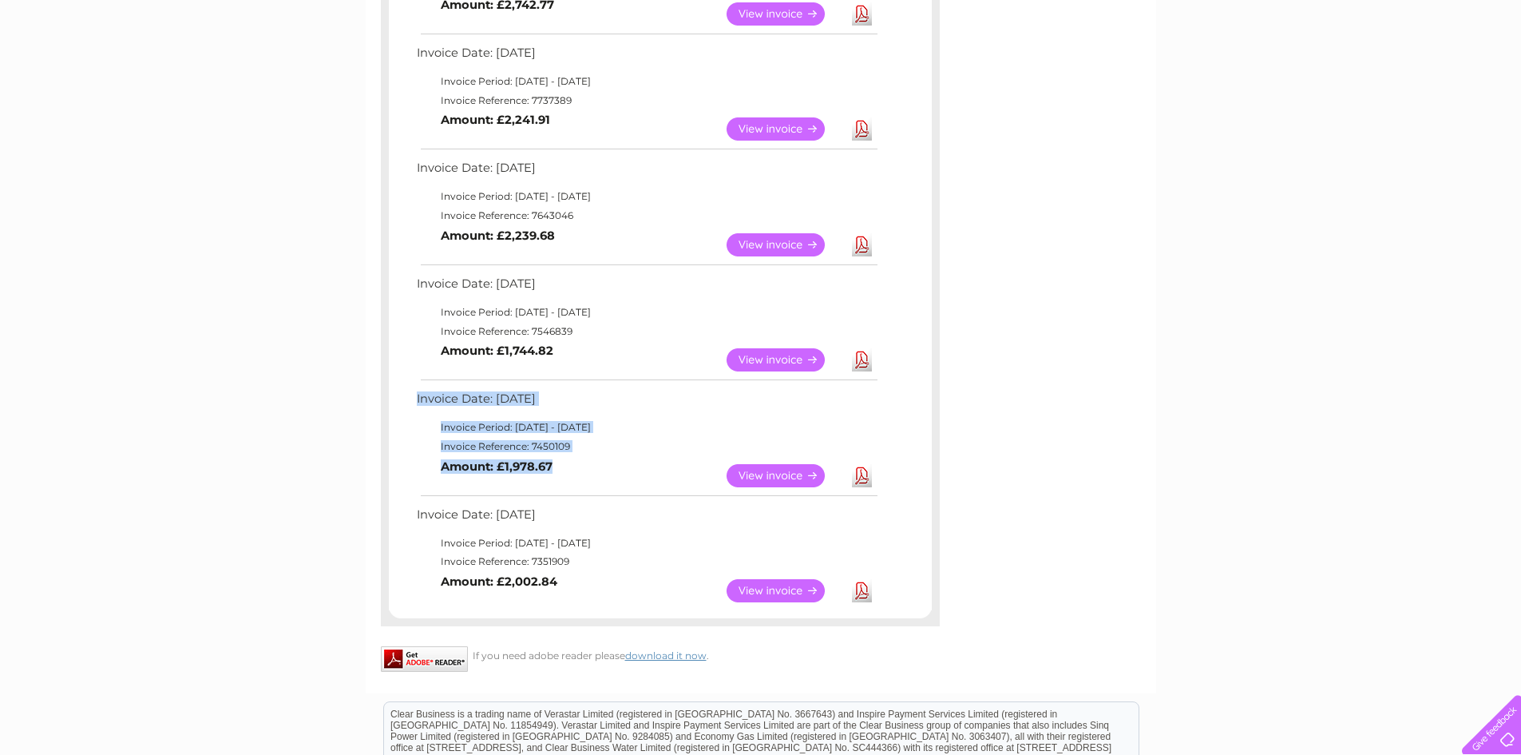
drag, startPoint x: 407, startPoint y: 392, endPoint x: 647, endPoint y: 460, distance: 249.8
click at [647, 460] on div "Invoice Date: 09 September 2025 Invoice Period: 1 September 2025 - 30 September…" at bounding box center [660, 95] width 543 height 1029
click at [647, 460] on td "View Download Amount: £1,978.67" at bounding box center [646, 475] width 467 height 39
drag, startPoint x: 609, startPoint y: 462, endPoint x: 399, endPoint y: 395, distance: 220.7
click at [399, 395] on div "Invoice Date: 09 September 2025 Invoice Period: 1 September 2025 - 30 September…" at bounding box center [660, 95] width 543 height 1029
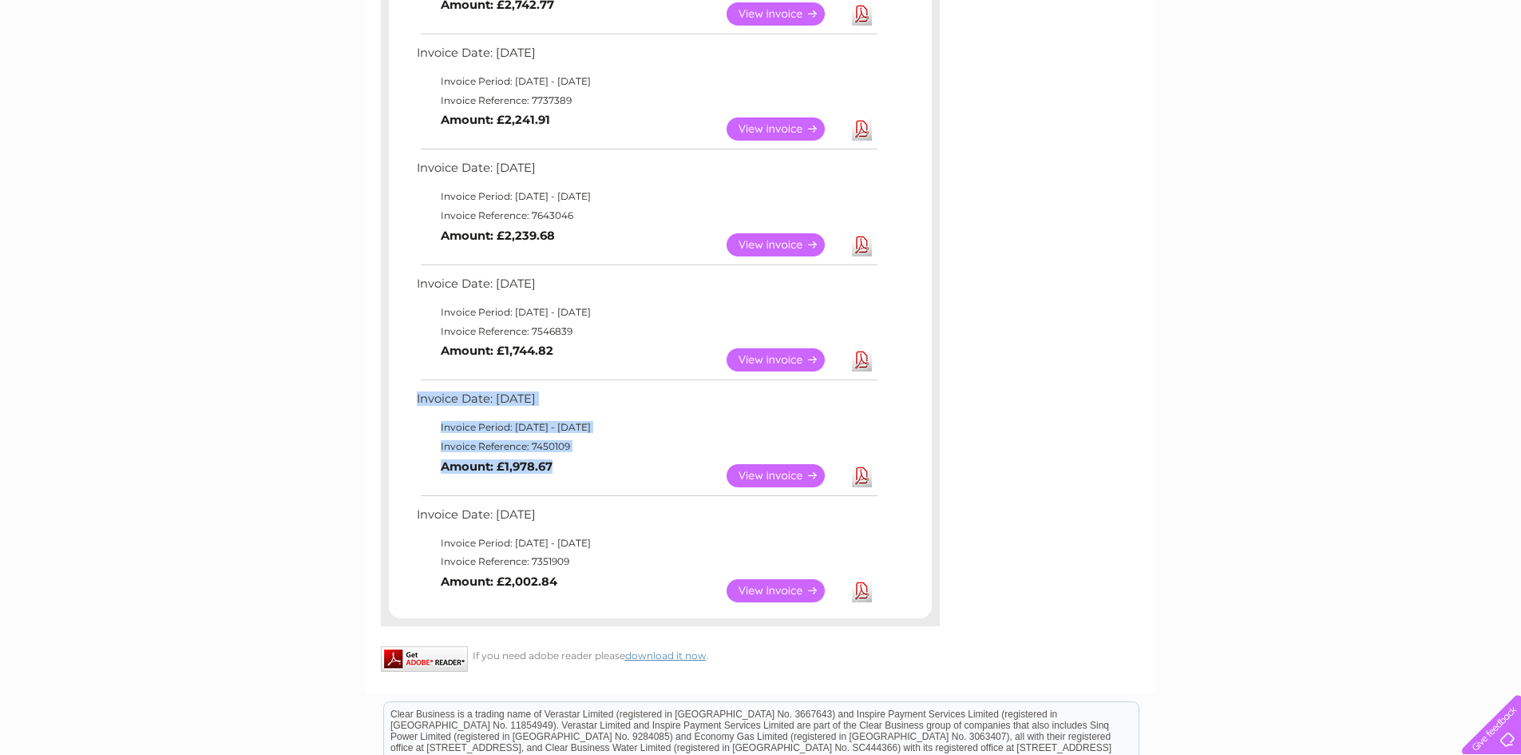
click at [403, 396] on div "Invoice Date: 09 September 2025 Invoice Period: 1 September 2025 - 30 September…" at bounding box center [660, 95] width 543 height 1029
drag, startPoint x: 411, startPoint y: 396, endPoint x: 644, endPoint y: 472, distance: 245.2
click at [644, 472] on div "Invoice Date: 09 September 2025 Invoice Period: 1 September 2025 - 30 September…" at bounding box center [660, 95] width 543 height 1029
click at [644, 472] on td "View Download Amount: £1,978.67" at bounding box center [646, 475] width 467 height 39
drag, startPoint x: 639, startPoint y: 470, endPoint x: 421, endPoint y: 399, distance: 229.1
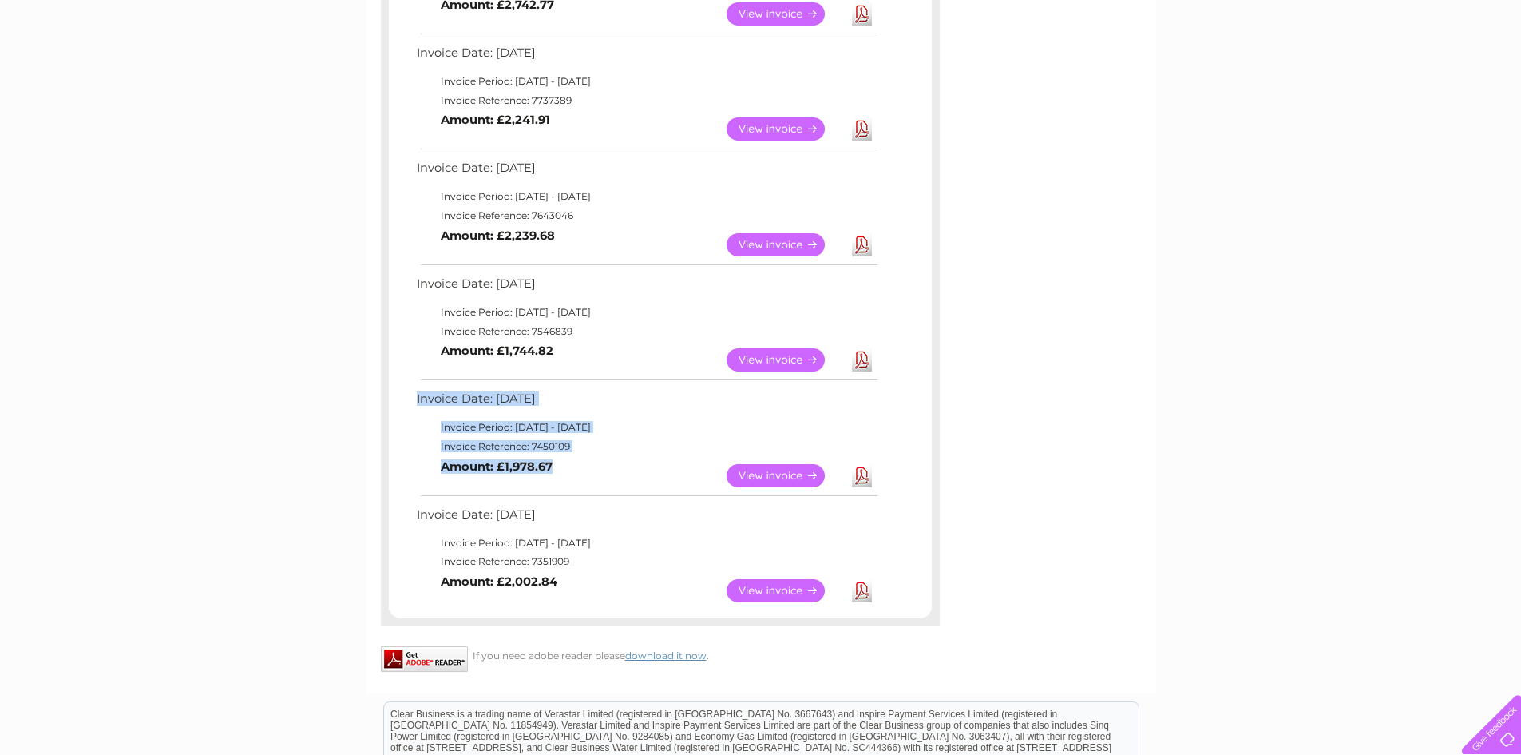
click at [421, 399] on tbody "Invoice Date: 11 February 2025 Invoice Period: 1 February 2025 - 28 February 20…" at bounding box center [646, 441] width 467 height 106
click at [421, 399] on td "Invoice Date: [DATE]" at bounding box center [646, 403] width 467 height 30
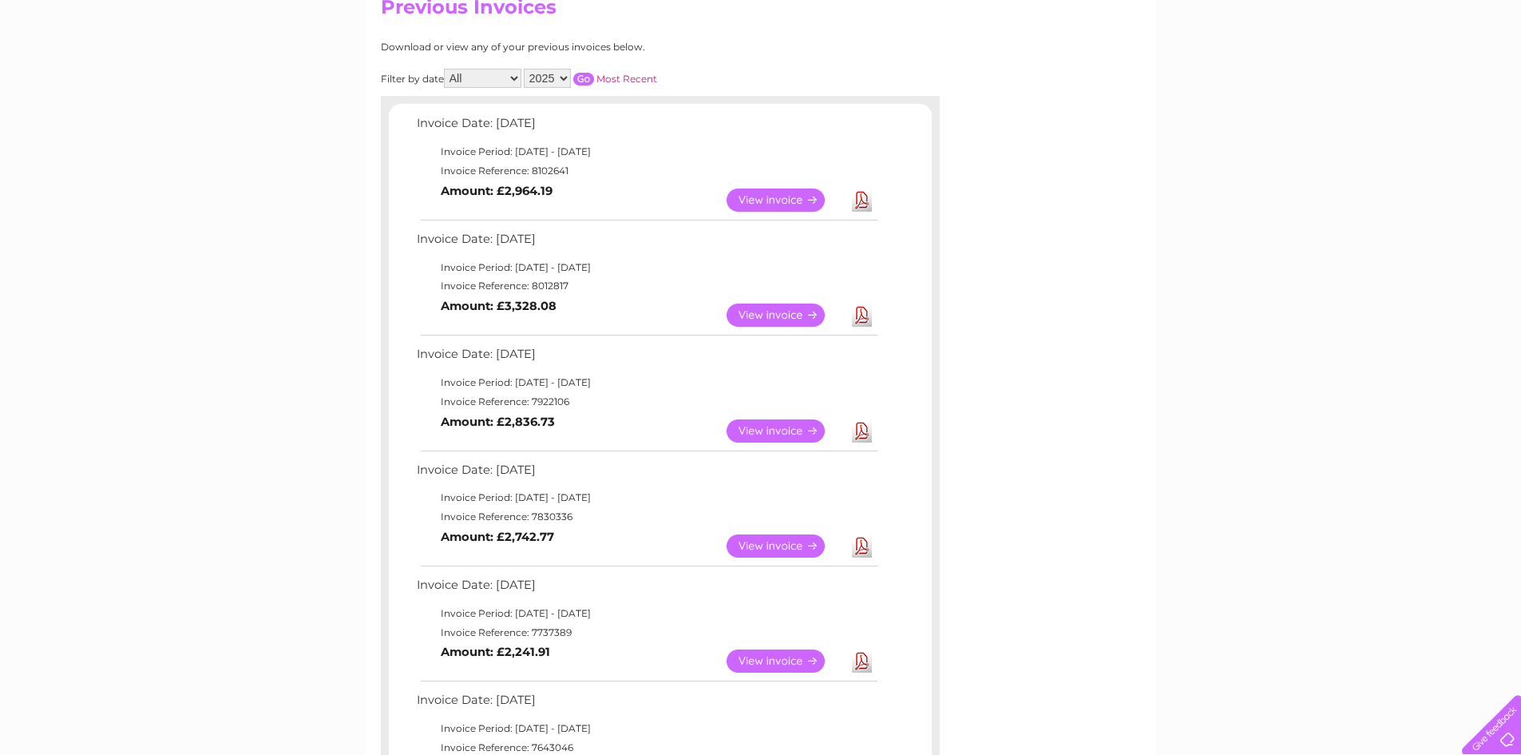
scroll to position [80, 0]
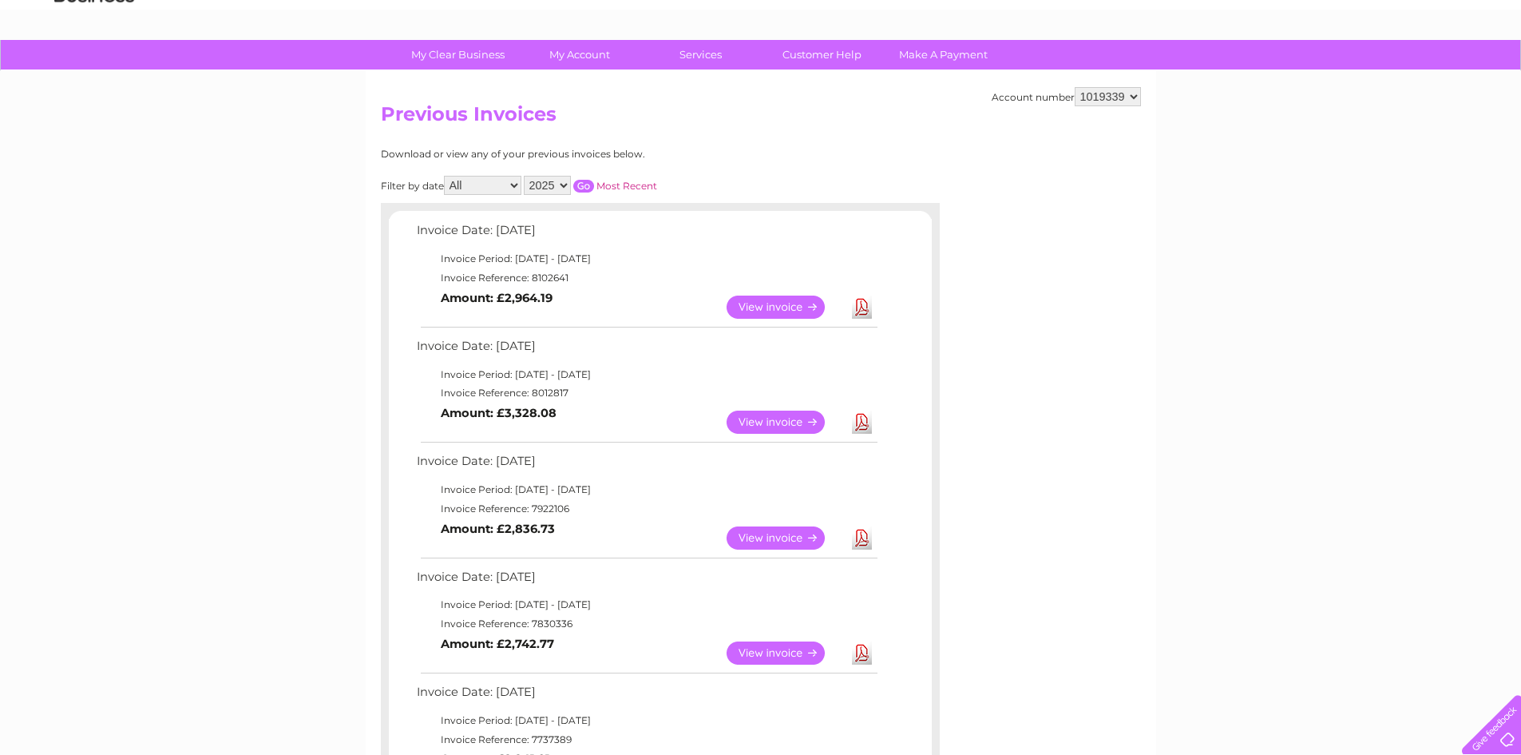
drag, startPoint x: 604, startPoint y: 382, endPoint x: 412, endPoint y: 216, distance: 253.1
click at [412, 216] on div "Invoice Date: 09 September 2025 Invoice Period: 1 September 2025 - 30 September…" at bounding box center [660, 734] width 559 height 1062
click at [412, 216] on div at bounding box center [660, 211] width 559 height 16
drag, startPoint x: 420, startPoint y: 224, endPoint x: 629, endPoint y: 413, distance: 281.6
click at [629, 413] on div "Invoice Date: 09 September 2025 Invoice Period: 1 September 2025 - 30 September…" at bounding box center [660, 734] width 543 height 1029
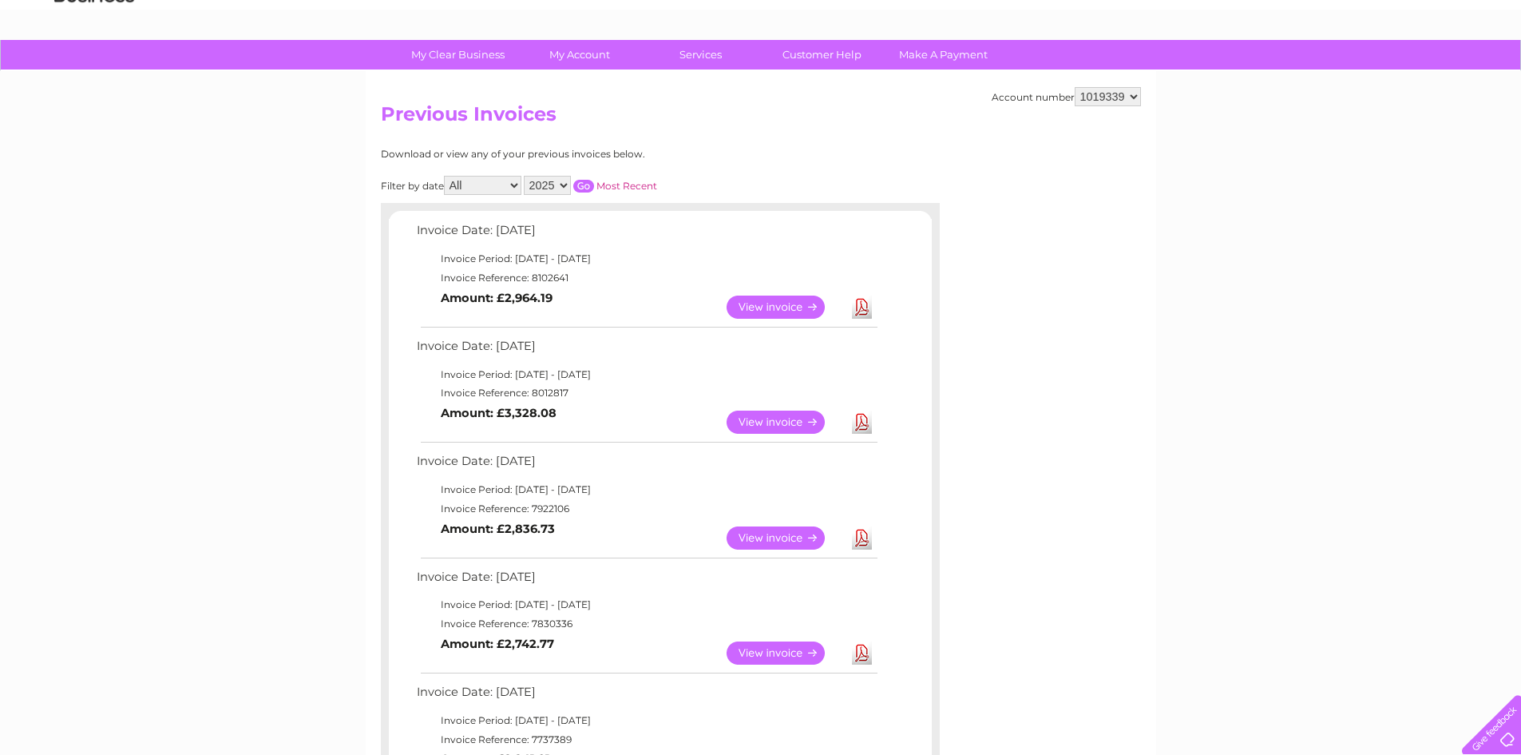
click at [629, 413] on td "View Download Amount: £3,328.08" at bounding box center [646, 422] width 467 height 39
drag, startPoint x: 629, startPoint y: 413, endPoint x: 418, endPoint y: 236, distance: 275.0
click at [418, 236] on div "Invoice Date: 09 September 2025 Invoice Period: 1 September 2025 - 30 September…" at bounding box center [660, 734] width 543 height 1029
click at [418, 236] on td "Invoice Date: [DATE]" at bounding box center [646, 235] width 467 height 30
drag, startPoint x: 417, startPoint y: 228, endPoint x: 684, endPoint y: 414, distance: 326.3
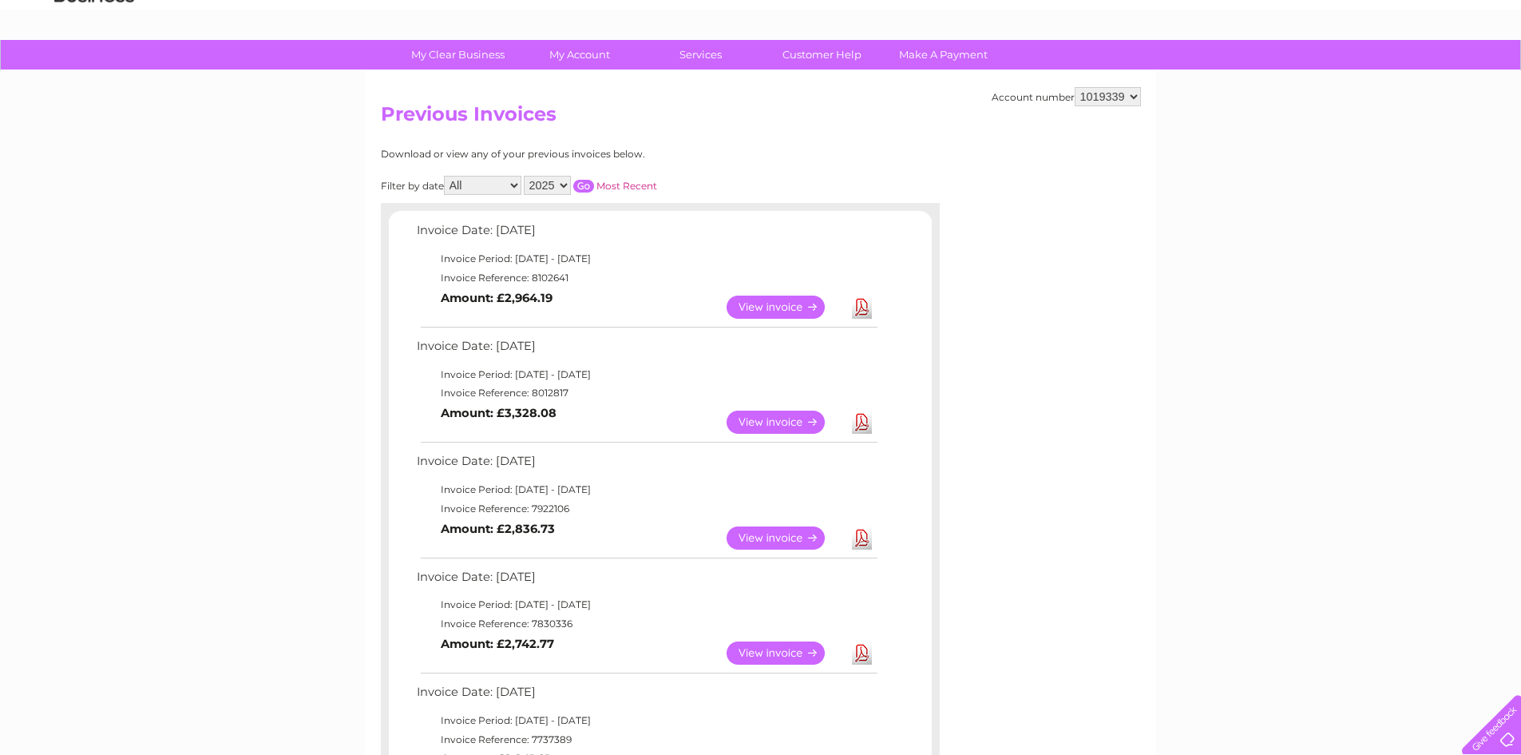
click at [684, 414] on div "Invoice Date: 09 September 2025 Invoice Period: 1 September 2025 - 30 September…" at bounding box center [660, 734] width 543 height 1029
click at [684, 414] on td "View Download Amount: £3,328.08" at bounding box center [646, 422] width 467 height 39
drag, startPoint x: 647, startPoint y: 413, endPoint x: 425, endPoint y: 236, distance: 284.1
click at [425, 236] on div "Invoice Date: 09 September 2025 Invoice Period: 1 September 2025 - 30 September…" at bounding box center [660, 734] width 543 height 1029
click at [425, 236] on td "Invoice Date: [DATE]" at bounding box center [646, 235] width 467 height 30
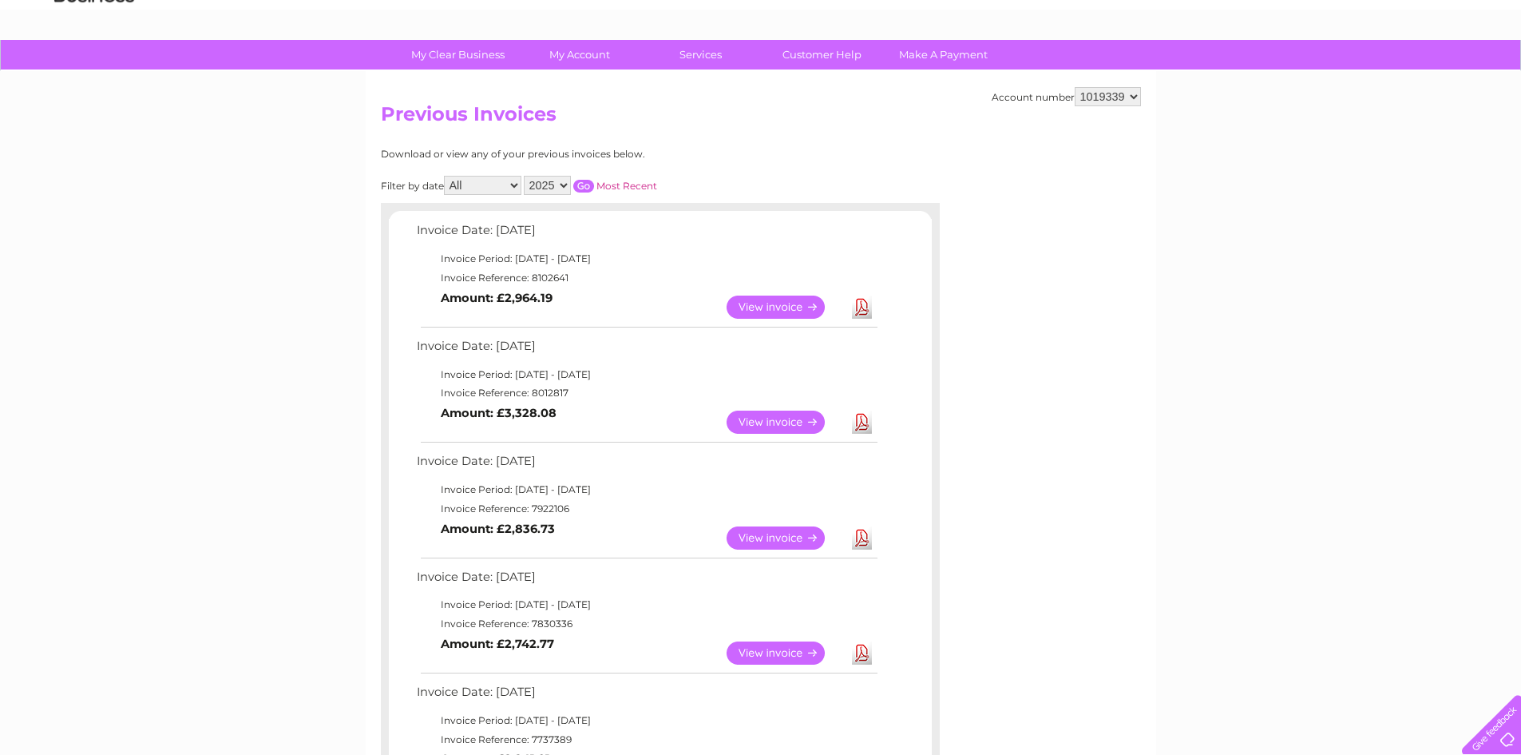
drag, startPoint x: 416, startPoint y: 232, endPoint x: 636, endPoint y: 430, distance: 296.3
click at [636, 430] on div "Invoice Date: 09 September 2025 Invoice Period: 1 September 2025 - 30 September…" at bounding box center [660, 734] width 543 height 1029
click at [636, 430] on td "View Download Amount: £3,328.08" at bounding box center [646, 422] width 467 height 39
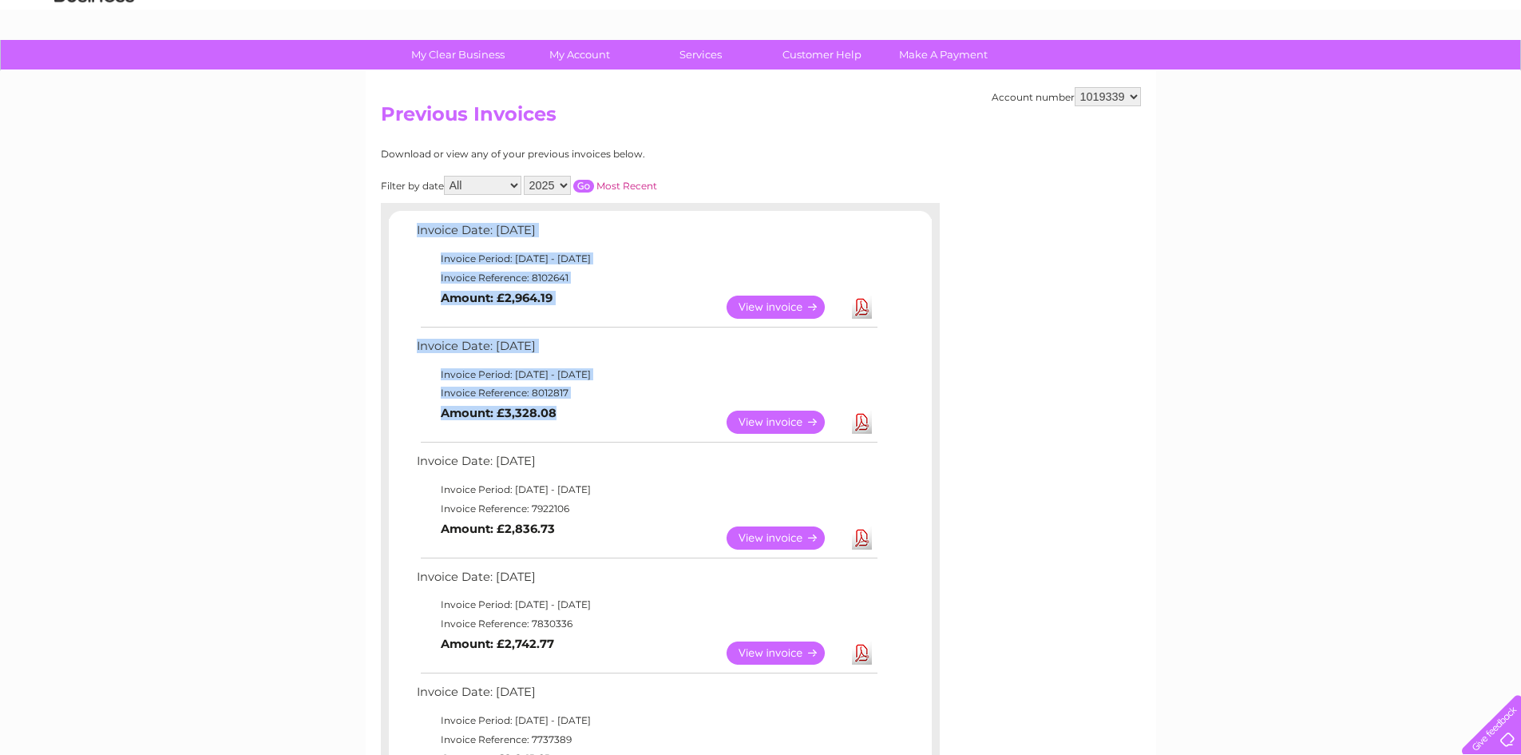
drag, startPoint x: 617, startPoint y: 417, endPoint x: 407, endPoint y: 247, distance: 270.3
click at [407, 247] on div "Invoice Date: 09 September 2025 Invoice Period: 1 September 2025 - 30 September…" at bounding box center [660, 734] width 543 height 1029
drag, startPoint x: 414, startPoint y: 225, endPoint x: 644, endPoint y: 414, distance: 298.5
click at [644, 414] on div "Invoice Date: 09 September 2025 Invoice Period: 1 September 2025 - 30 September…" at bounding box center [660, 734] width 543 height 1029
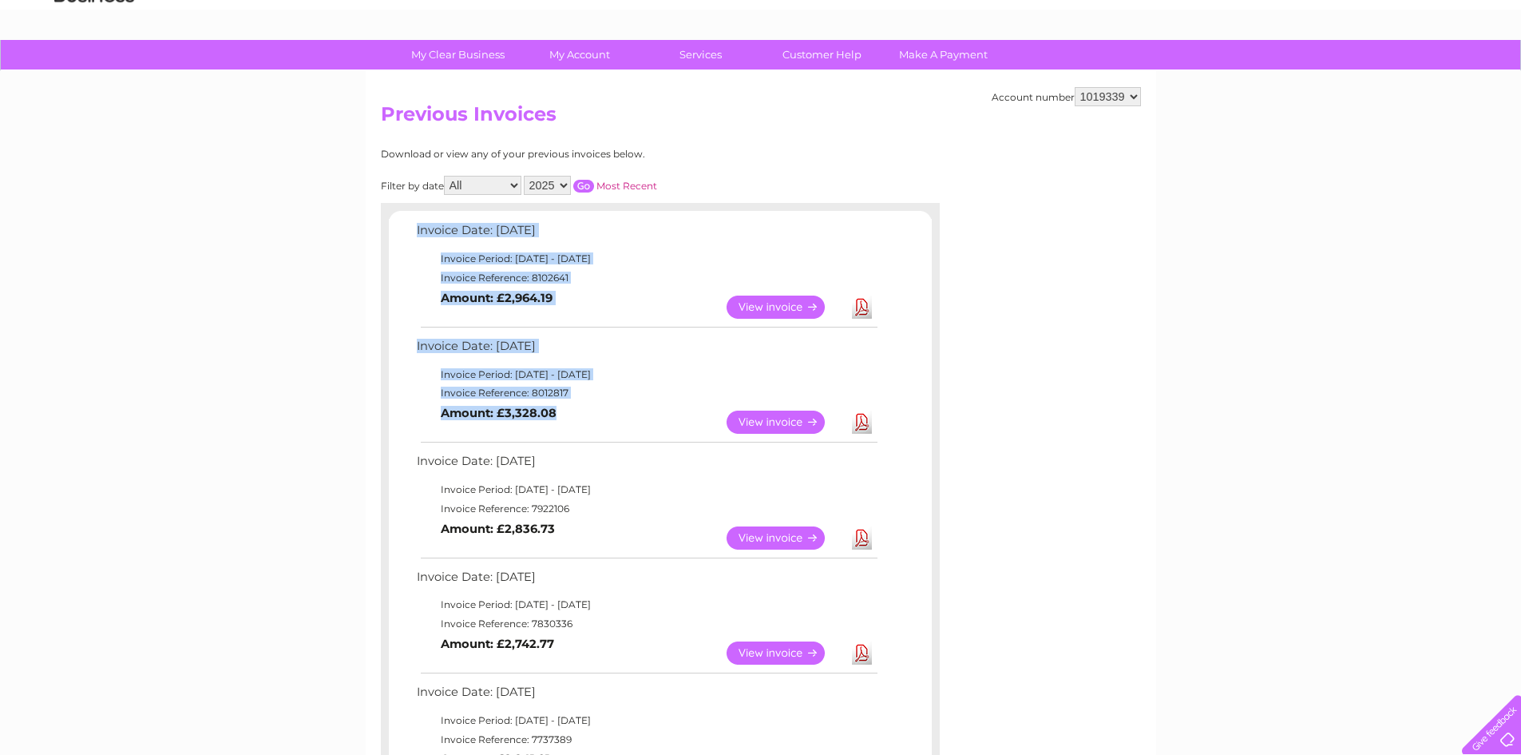
click at [644, 414] on td "View Download Amount: £3,328.08" at bounding box center [646, 422] width 467 height 39
drag, startPoint x: 644, startPoint y: 414, endPoint x: 412, endPoint y: 232, distance: 295.7
click at [412, 232] on div "Invoice Date: 09 September 2025 Invoice Period: 1 September 2025 - 30 September…" at bounding box center [660, 734] width 543 height 1029
click at [413, 232] on td "Invoice Date: [DATE]" at bounding box center [646, 235] width 467 height 30
drag, startPoint x: 413, startPoint y: 225, endPoint x: 634, endPoint y: 422, distance: 295.9
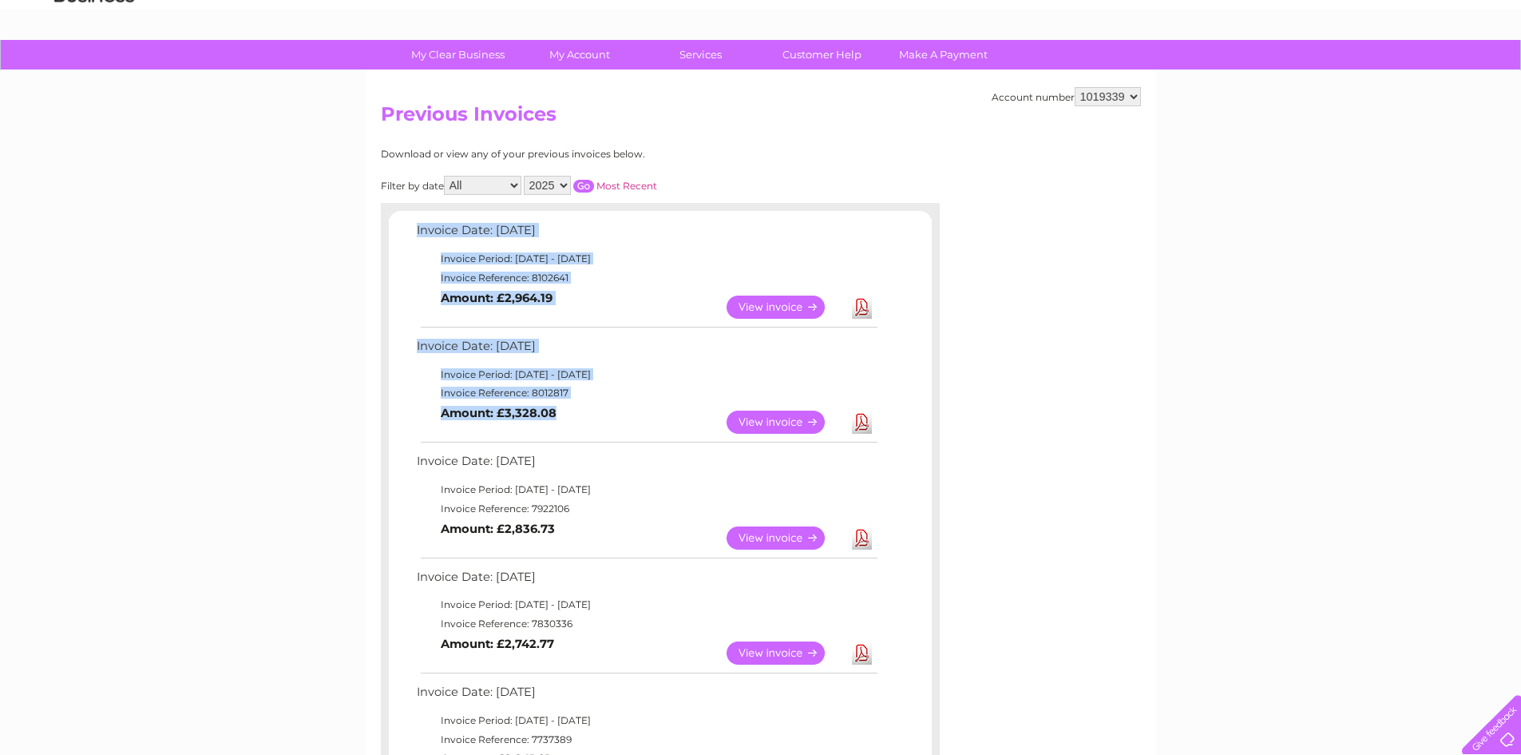
click at [634, 422] on div "Invoice Date: 09 September 2025 Invoice Period: 1 September 2025 - 30 September…" at bounding box center [660, 734] width 543 height 1029
click at [634, 422] on td "View Download Amount: £3,328.08" at bounding box center [646, 422] width 467 height 39
drag, startPoint x: 585, startPoint y: 410, endPoint x: 410, endPoint y: 228, distance: 253.0
click at [410, 228] on div "Invoice Date: 09 September 2025 Invoice Period: 1 September 2025 - 30 September…" at bounding box center [660, 734] width 543 height 1029
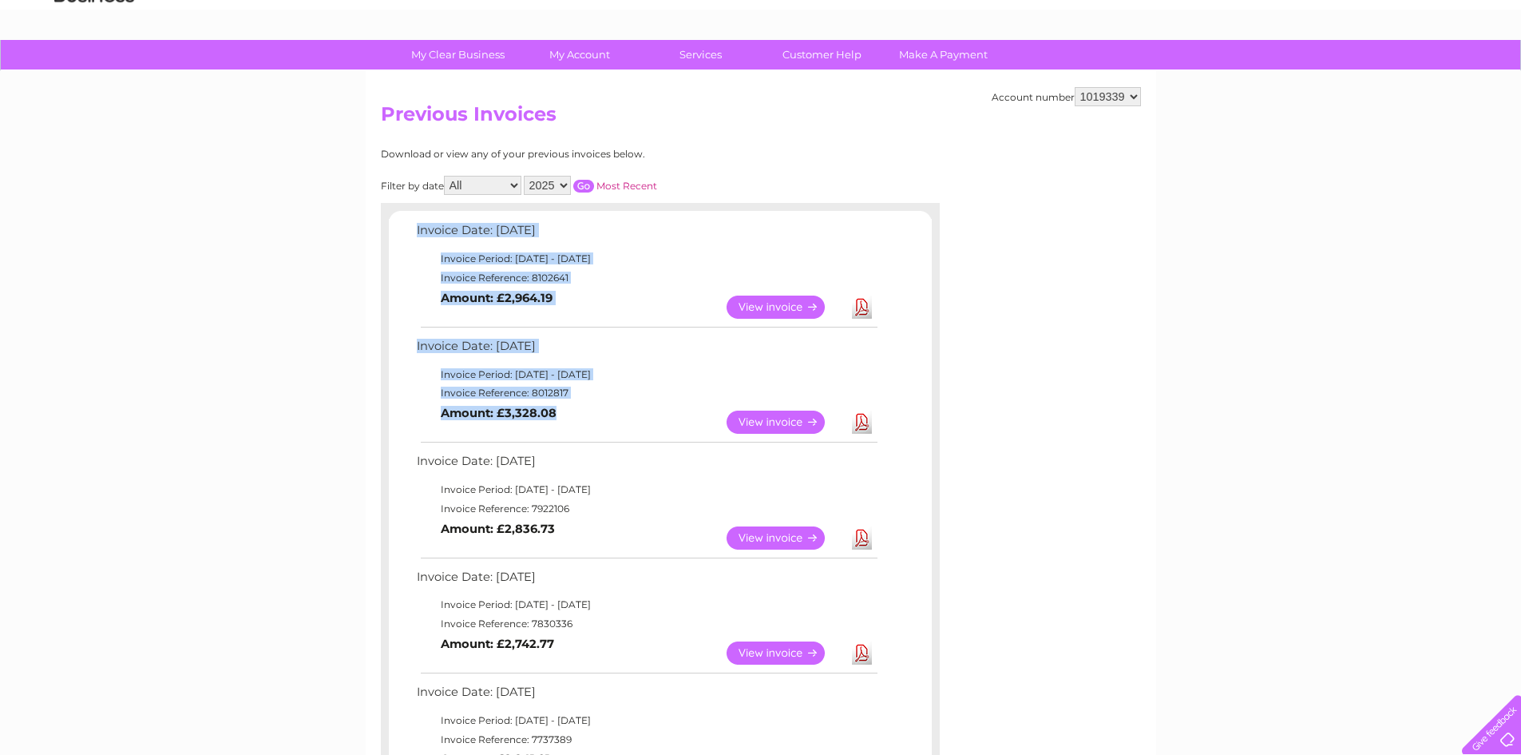
drag, startPoint x: 410, startPoint y: 228, endPoint x: 660, endPoint y: 410, distance: 309.9
click at [660, 410] on div "Invoice Date: 09 September 2025 Invoice Period: 1 September 2025 - 30 September…" at bounding box center [660, 734] width 543 height 1029
click at [660, 410] on td "View Download Amount: £3,328.08" at bounding box center [646, 422] width 467 height 39
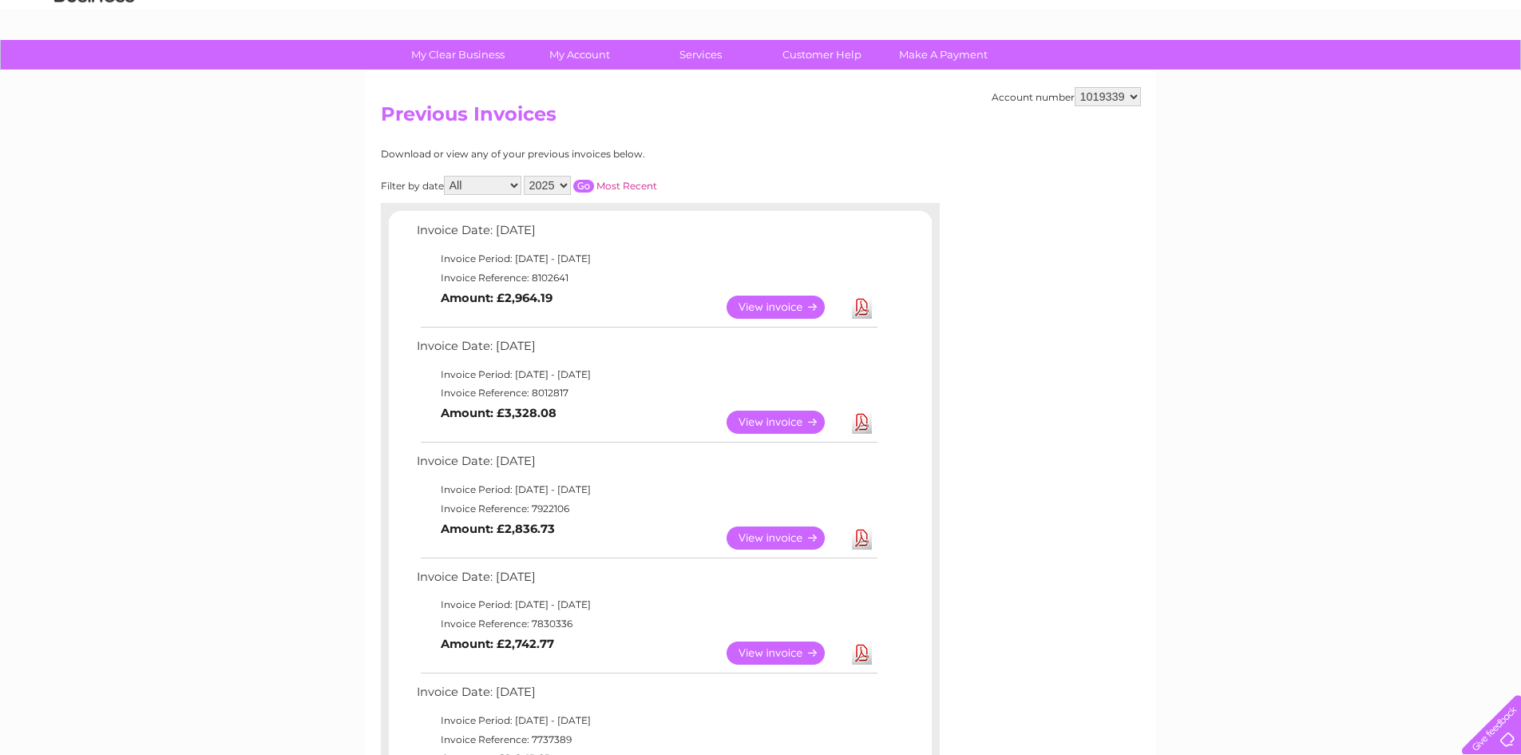
click at [795, 302] on link "View" at bounding box center [785, 306] width 117 height 23
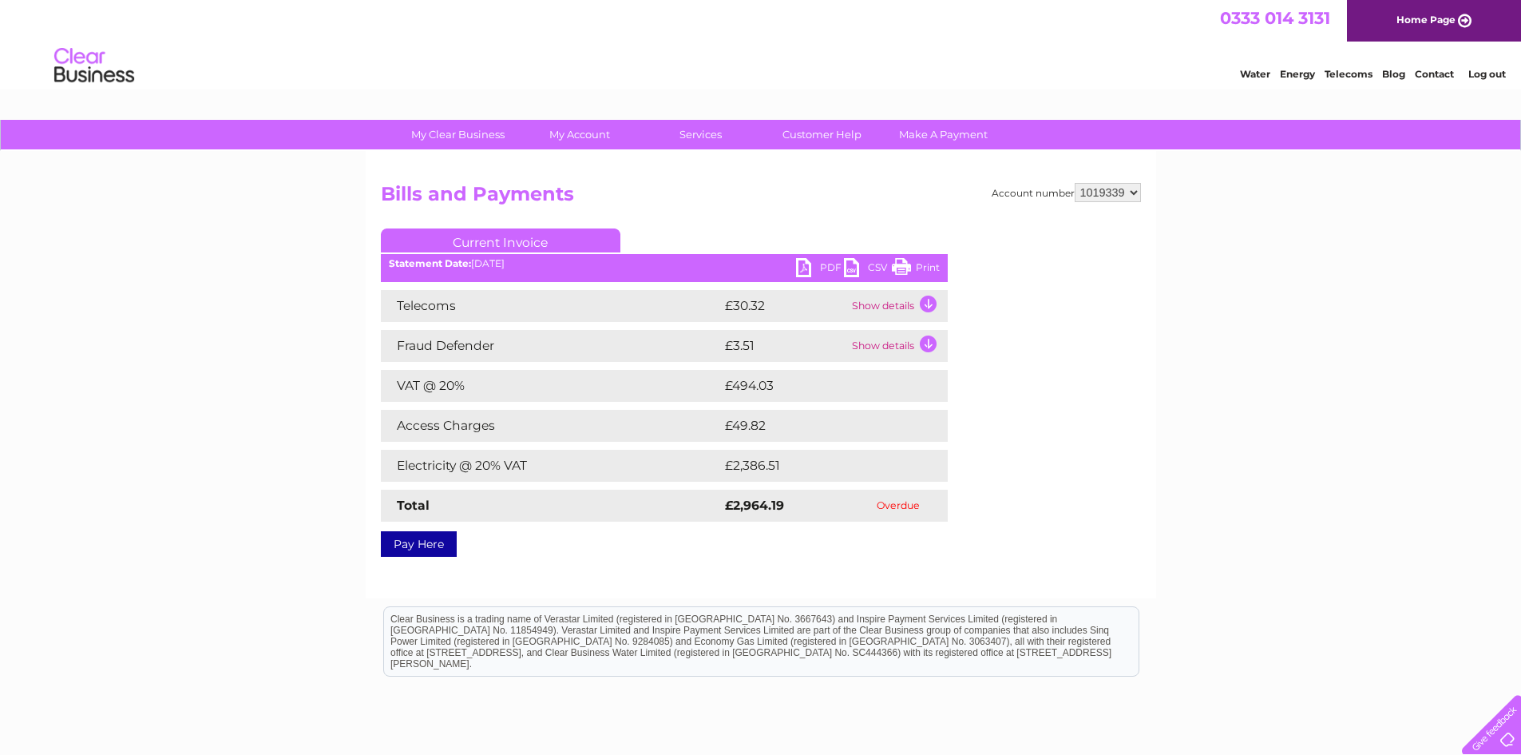
click at [815, 267] on link "PDF" at bounding box center [820, 269] width 48 height 23
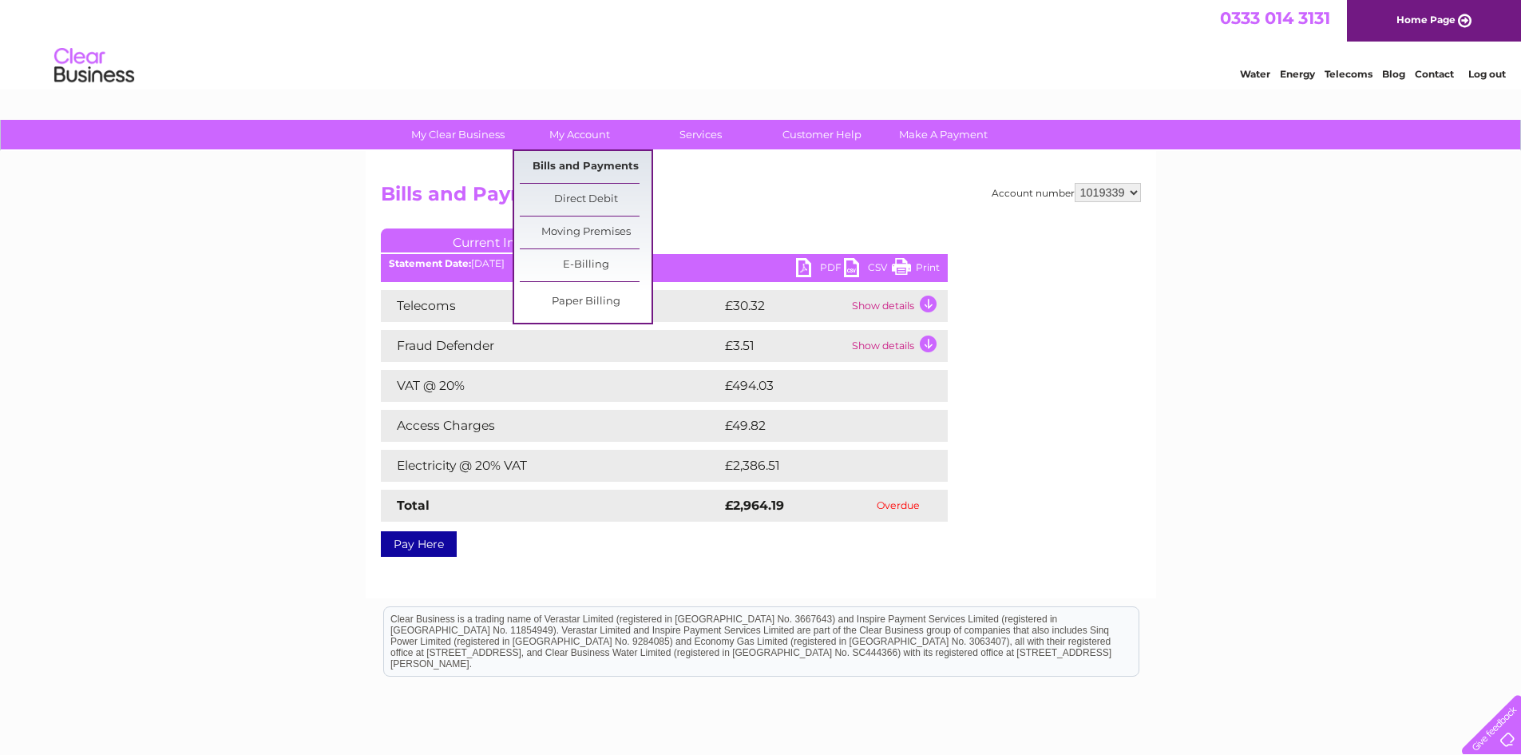
click at [581, 162] on link "Bills and Payments" at bounding box center [586, 167] width 132 height 32
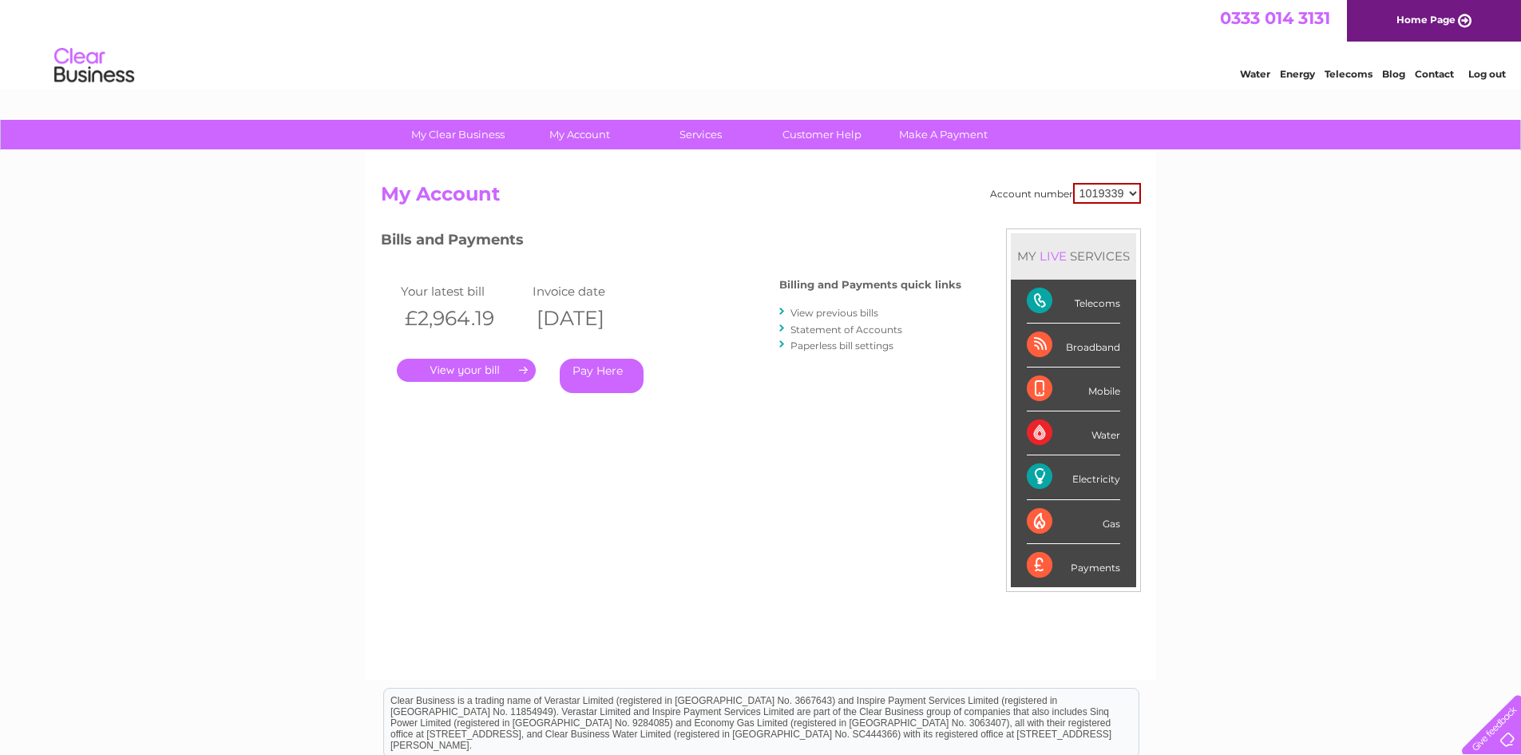
click at [830, 311] on link "View previous bills" at bounding box center [835, 313] width 88 height 12
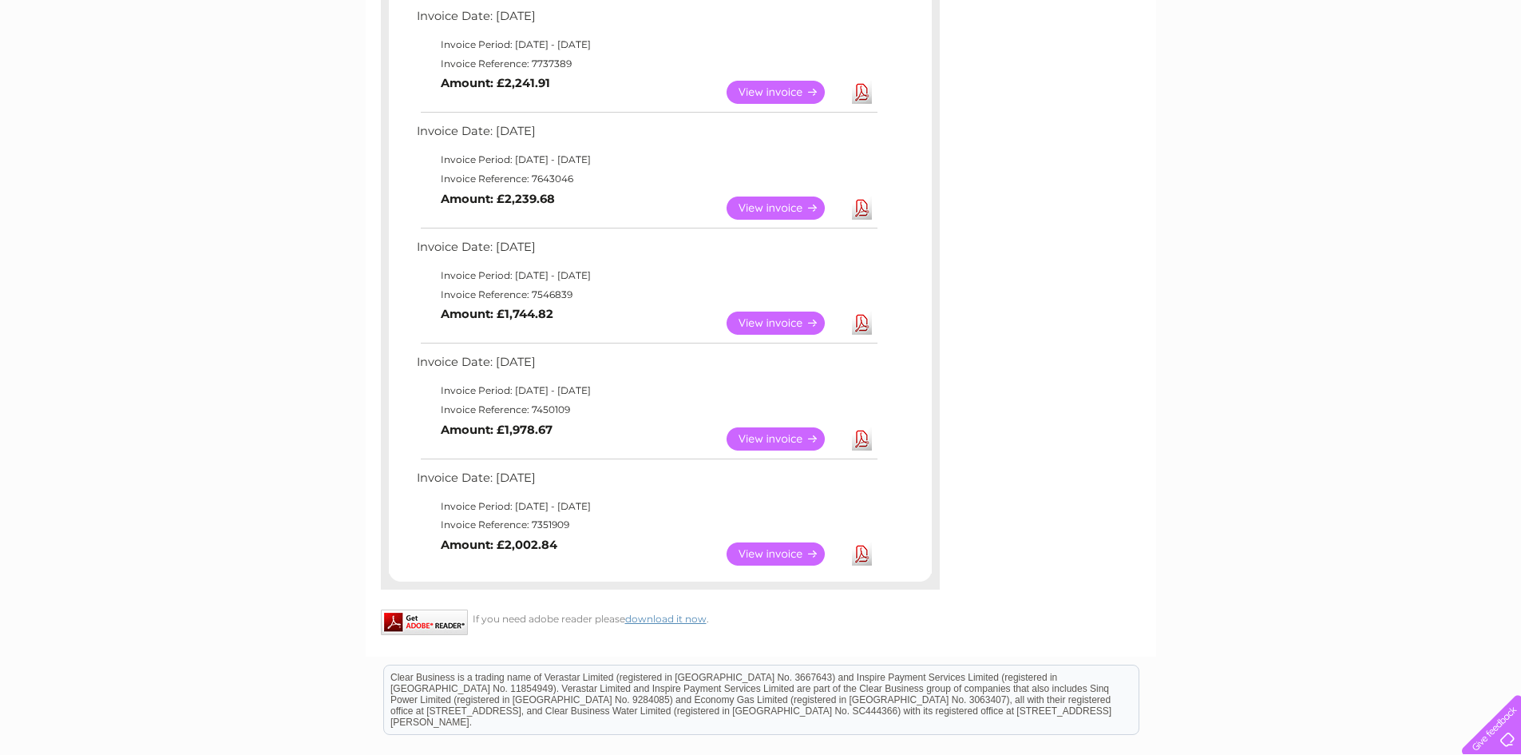
scroll to position [719, 0]
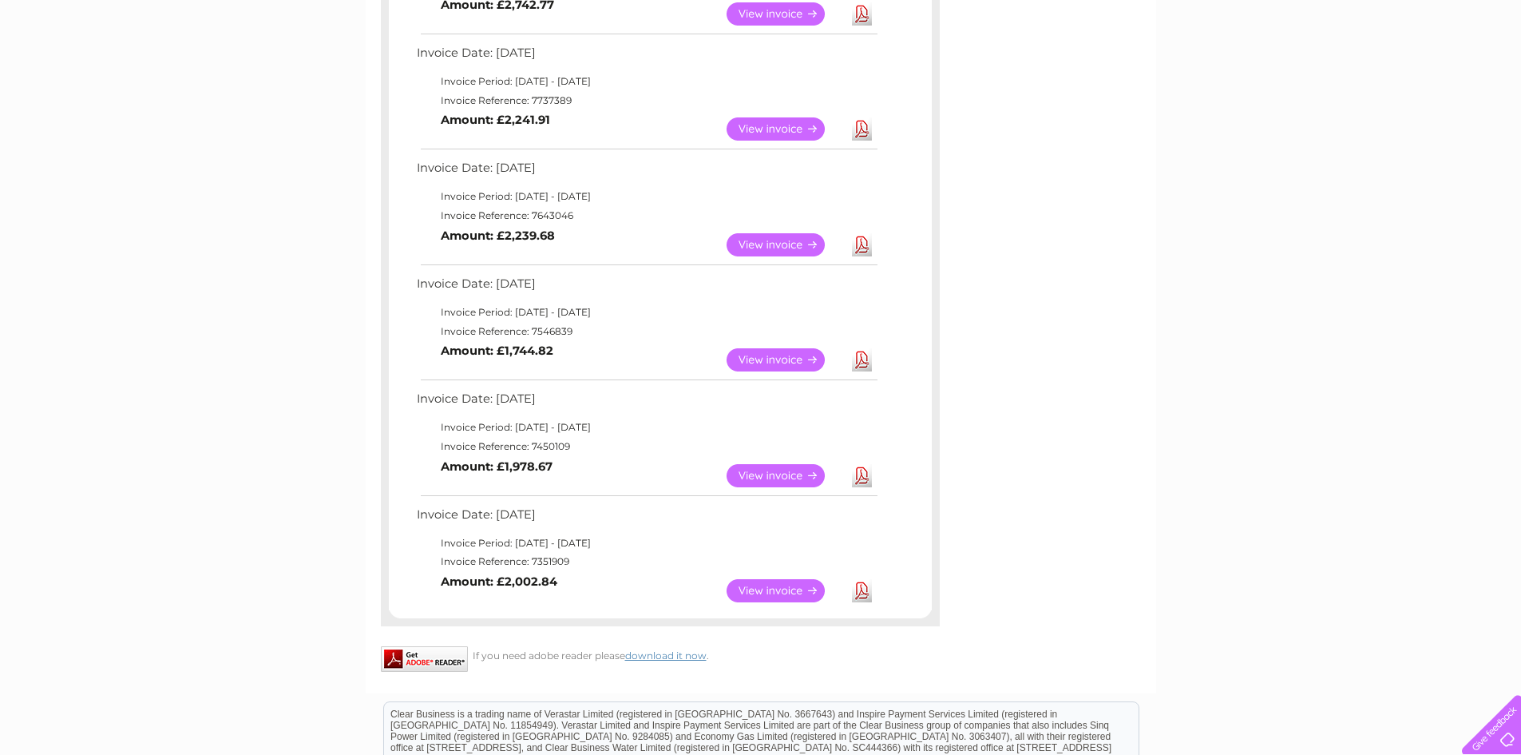
click at [855, 359] on link "Download" at bounding box center [862, 359] width 20 height 23
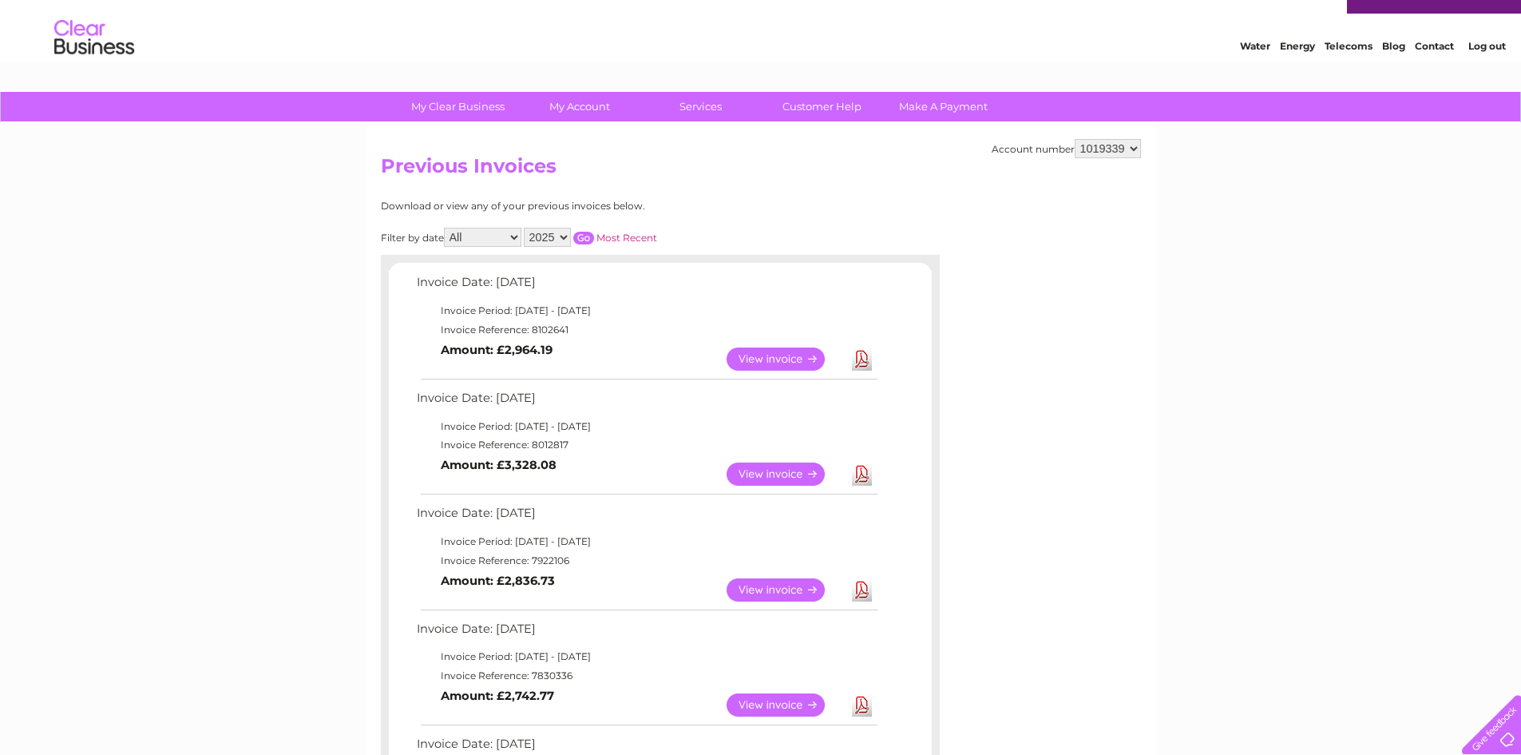
scroll to position [0, 0]
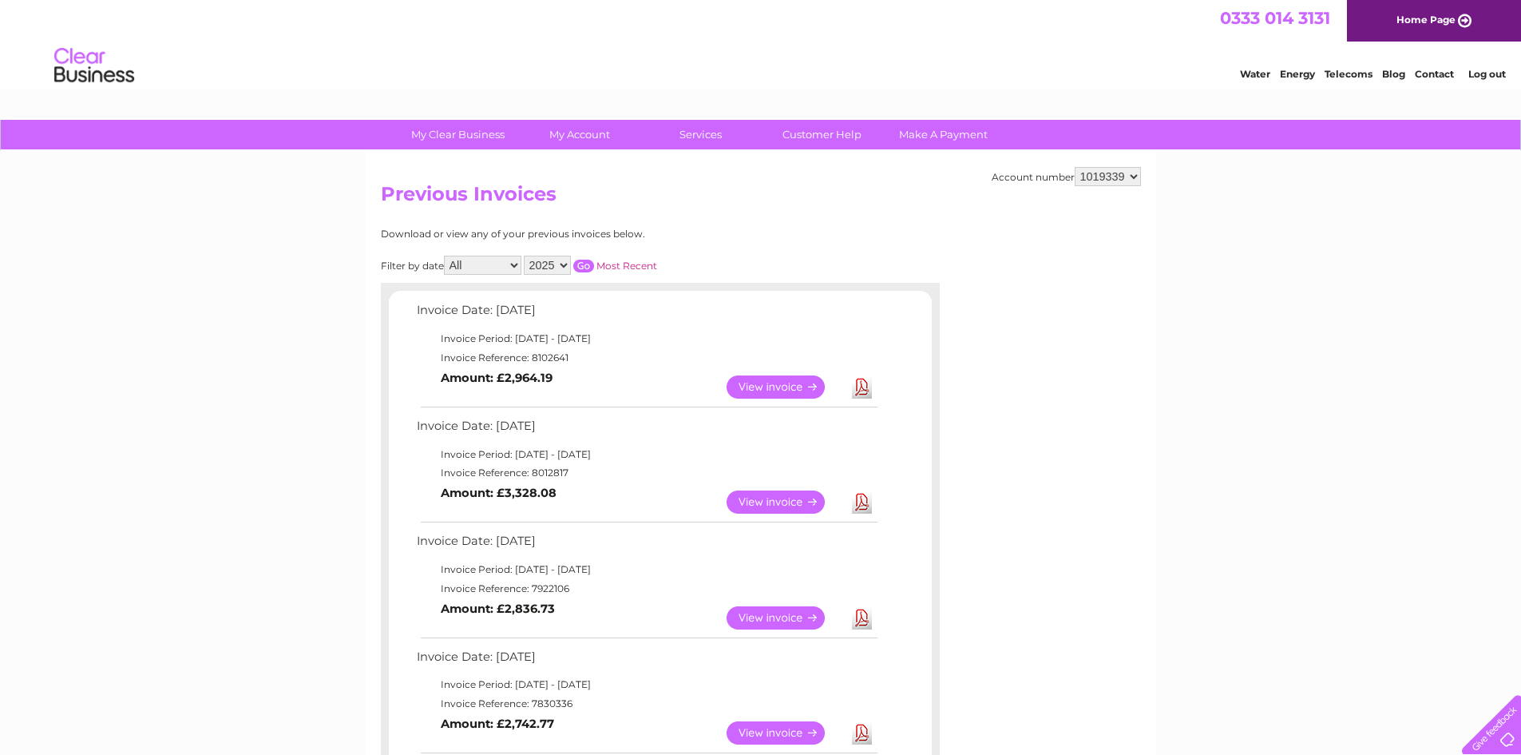
click at [558, 268] on select "2025 2024 2023 2022" at bounding box center [547, 265] width 47 height 19
click at [526, 256] on select "2025 2024 2023 2022" at bounding box center [547, 265] width 47 height 19
click at [581, 262] on input "button" at bounding box center [583, 266] width 21 height 13
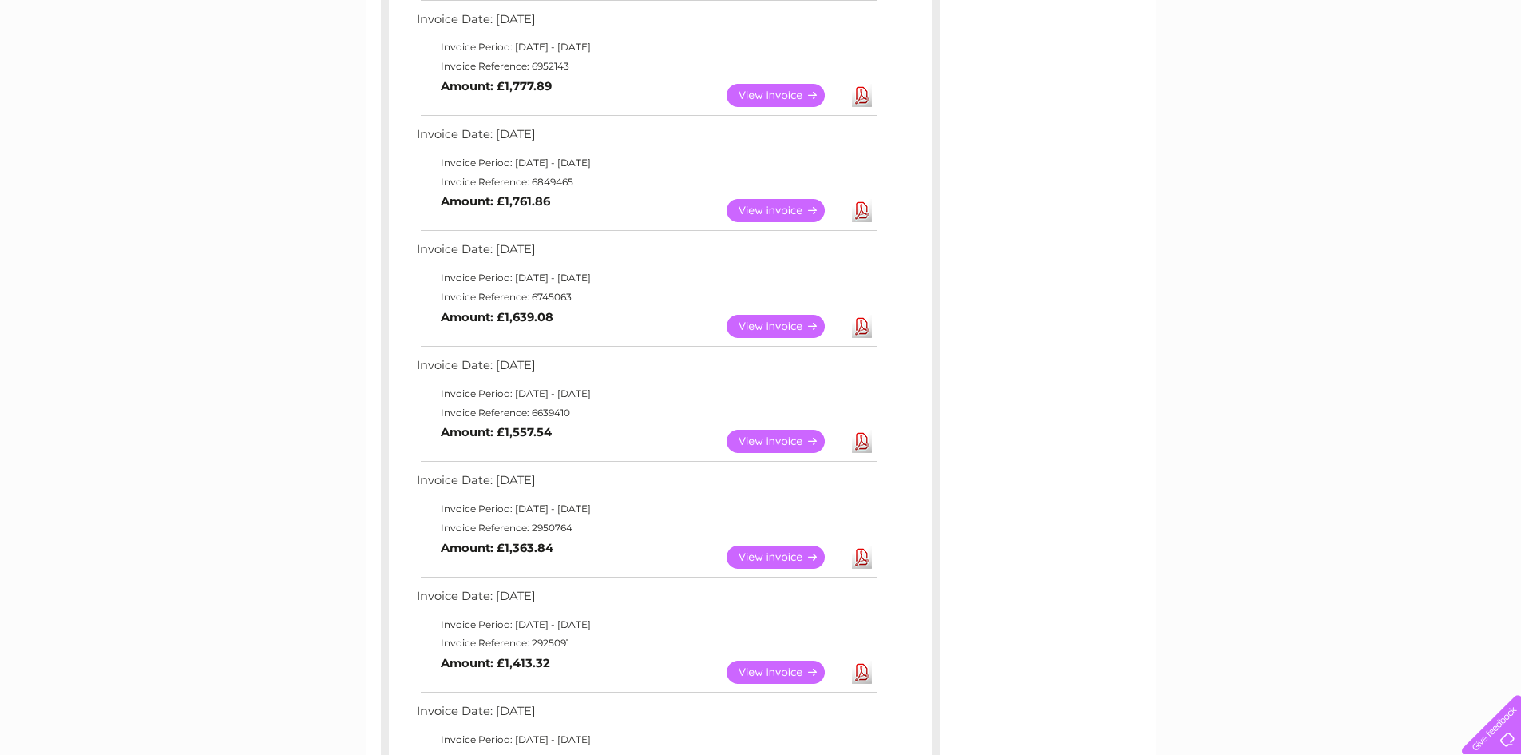
scroll to position [639, 0]
drag, startPoint x: 479, startPoint y: 539, endPoint x: 589, endPoint y: 537, distance: 109.4
click at [589, 537] on td "View Download Amount: £1,363.84" at bounding box center [646, 555] width 467 height 39
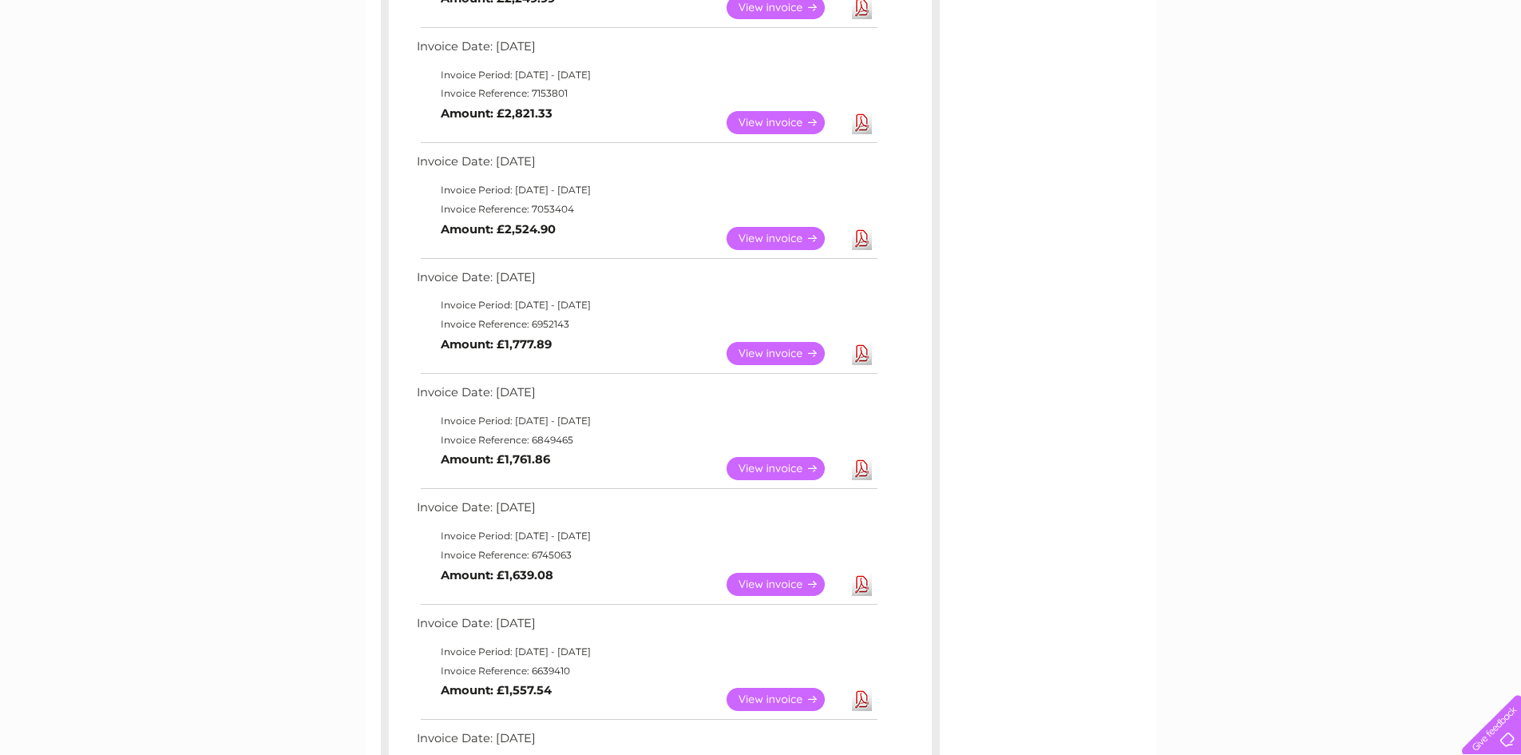
scroll to position [0, 0]
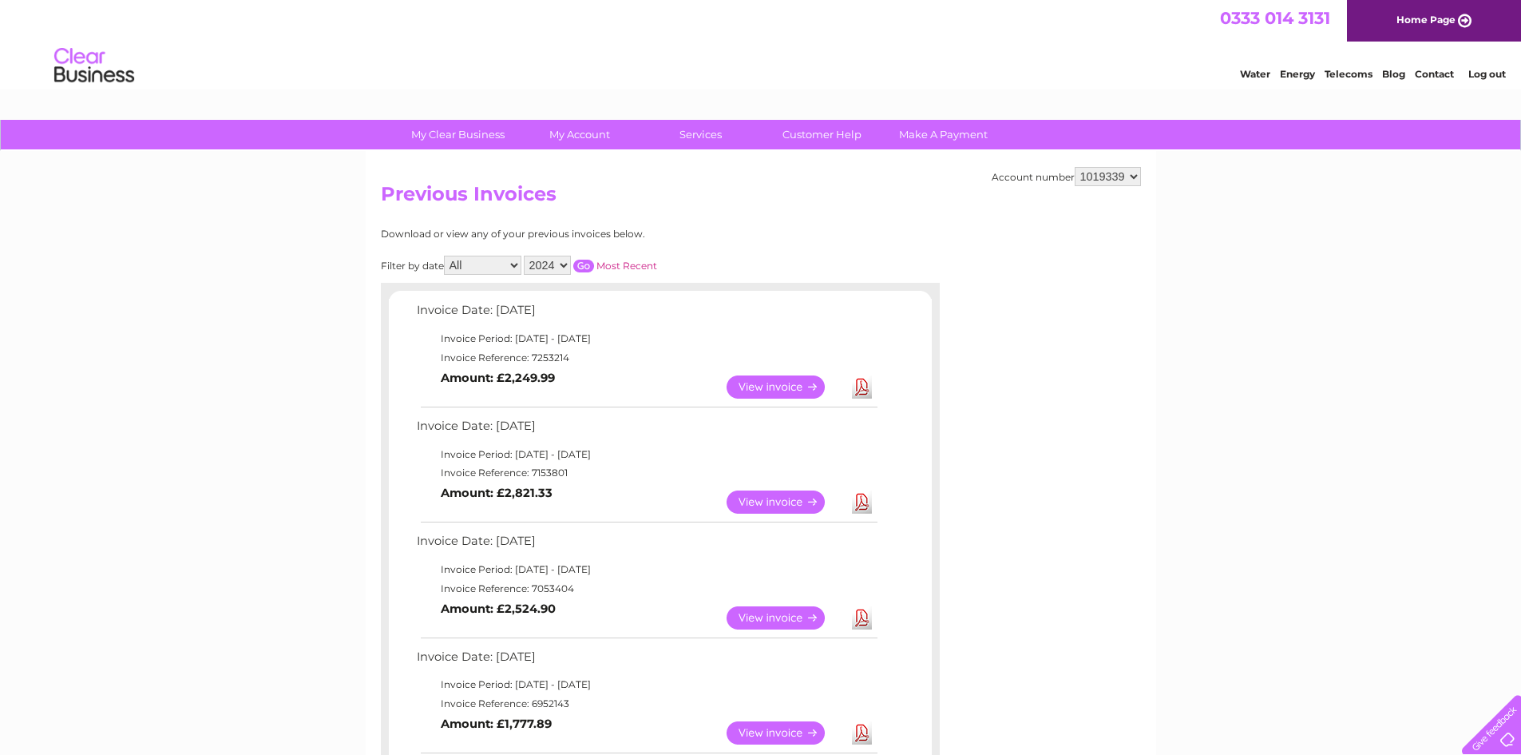
click at [565, 262] on select "2025 2024 2023 2022" at bounding box center [547, 265] width 47 height 19
select select "2025"
click at [526, 256] on select "2025 2024 2023 2022" at bounding box center [547, 265] width 47 height 19
click at [588, 265] on input "button" at bounding box center [583, 266] width 21 height 13
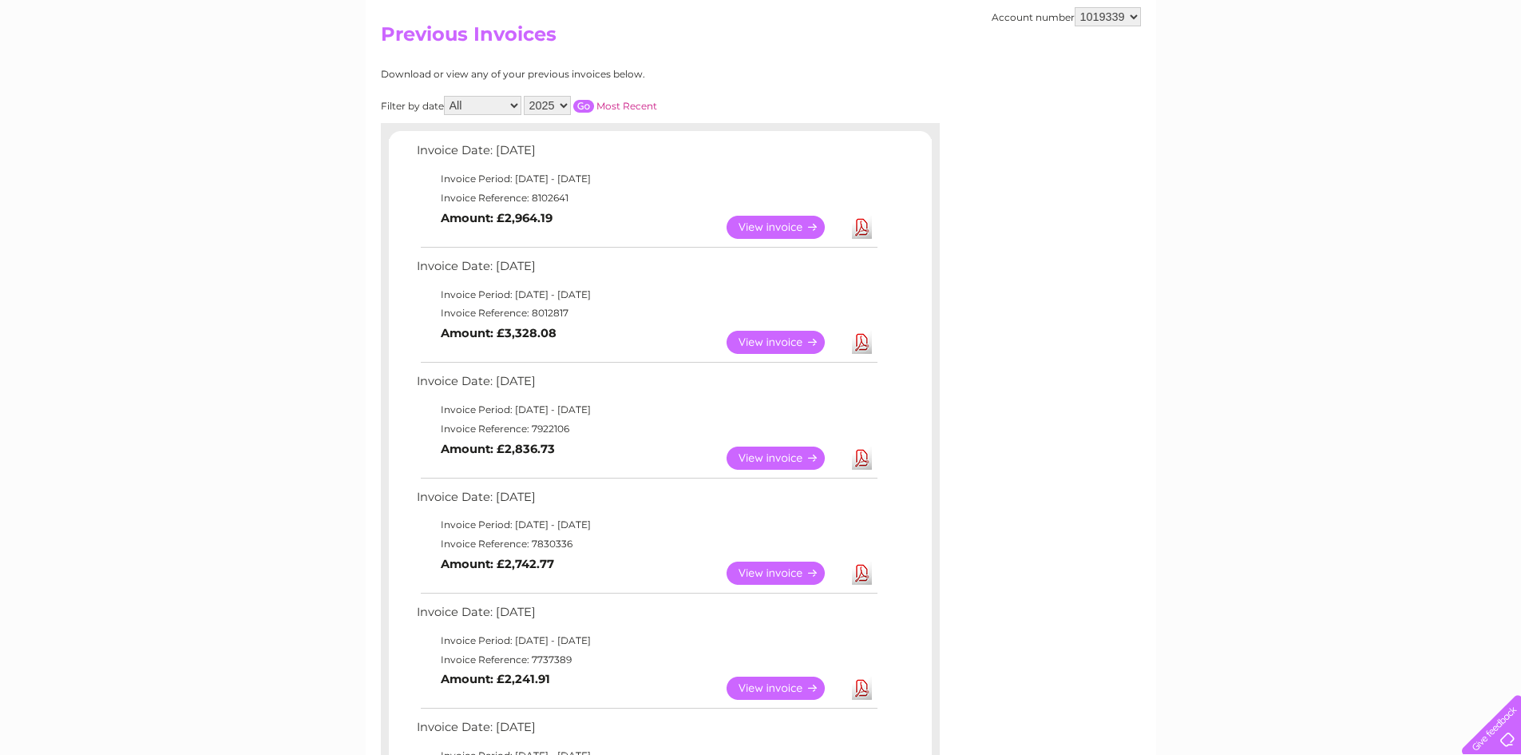
scroll to position [240, 0]
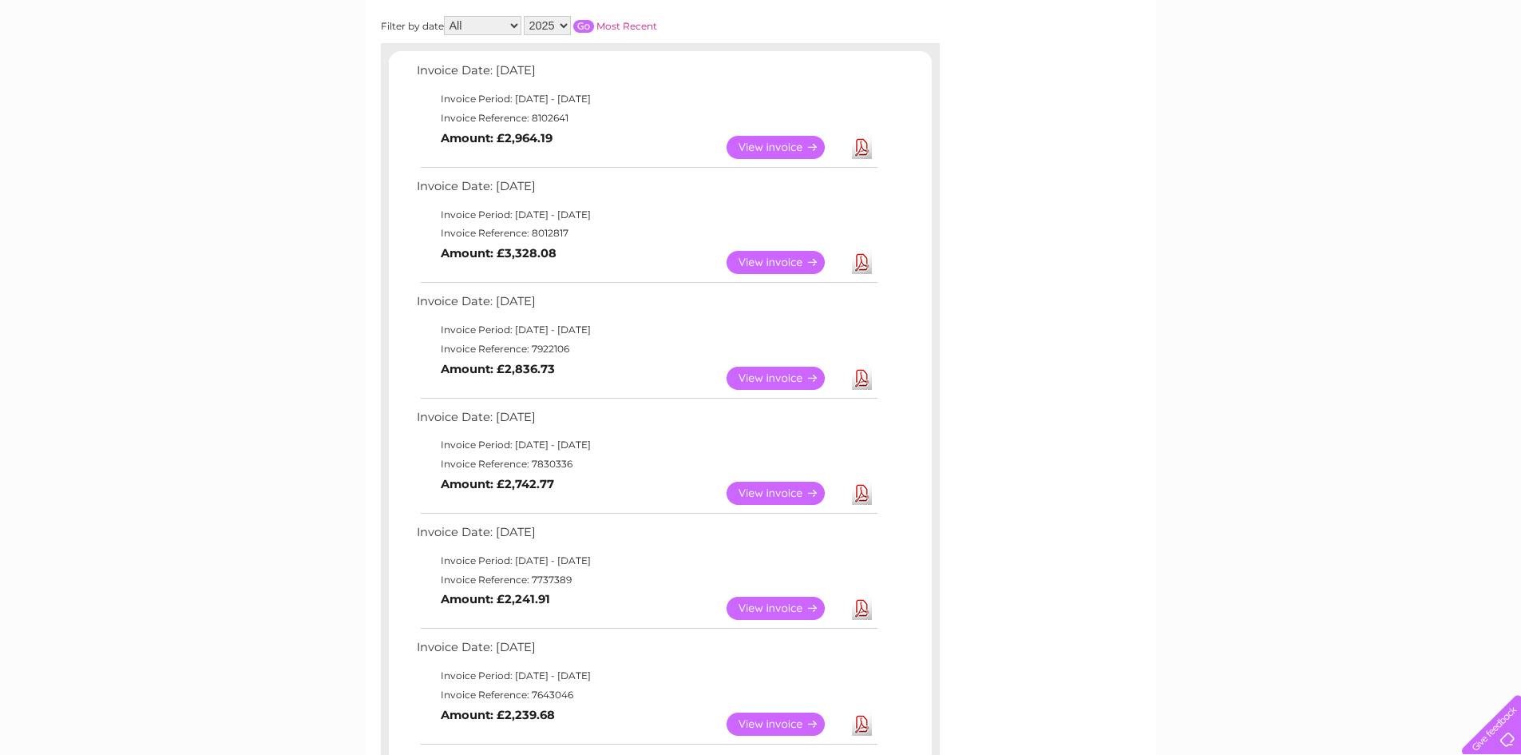
click at [771, 494] on link "View" at bounding box center [785, 493] width 117 height 23
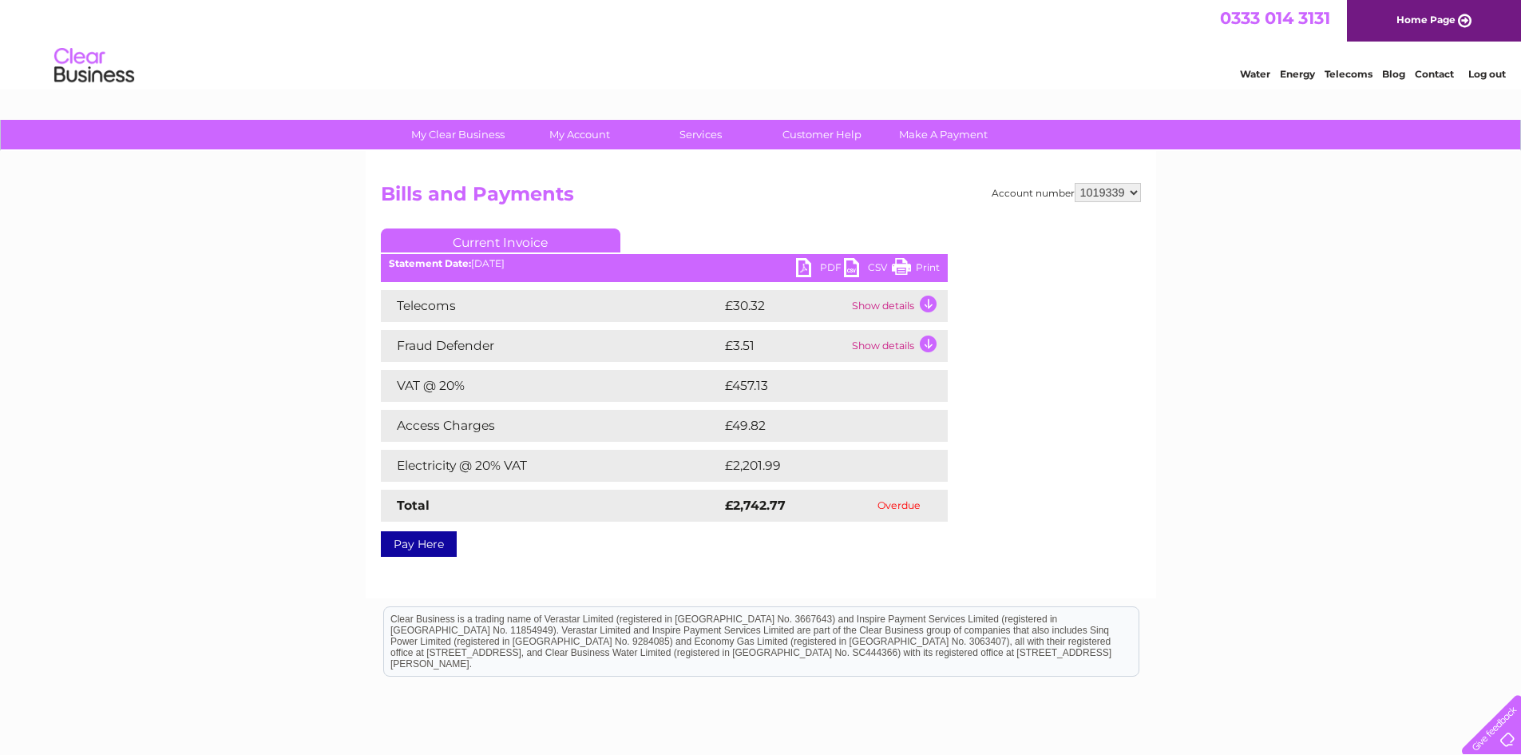
click at [829, 260] on link "PDF" at bounding box center [820, 269] width 48 height 23
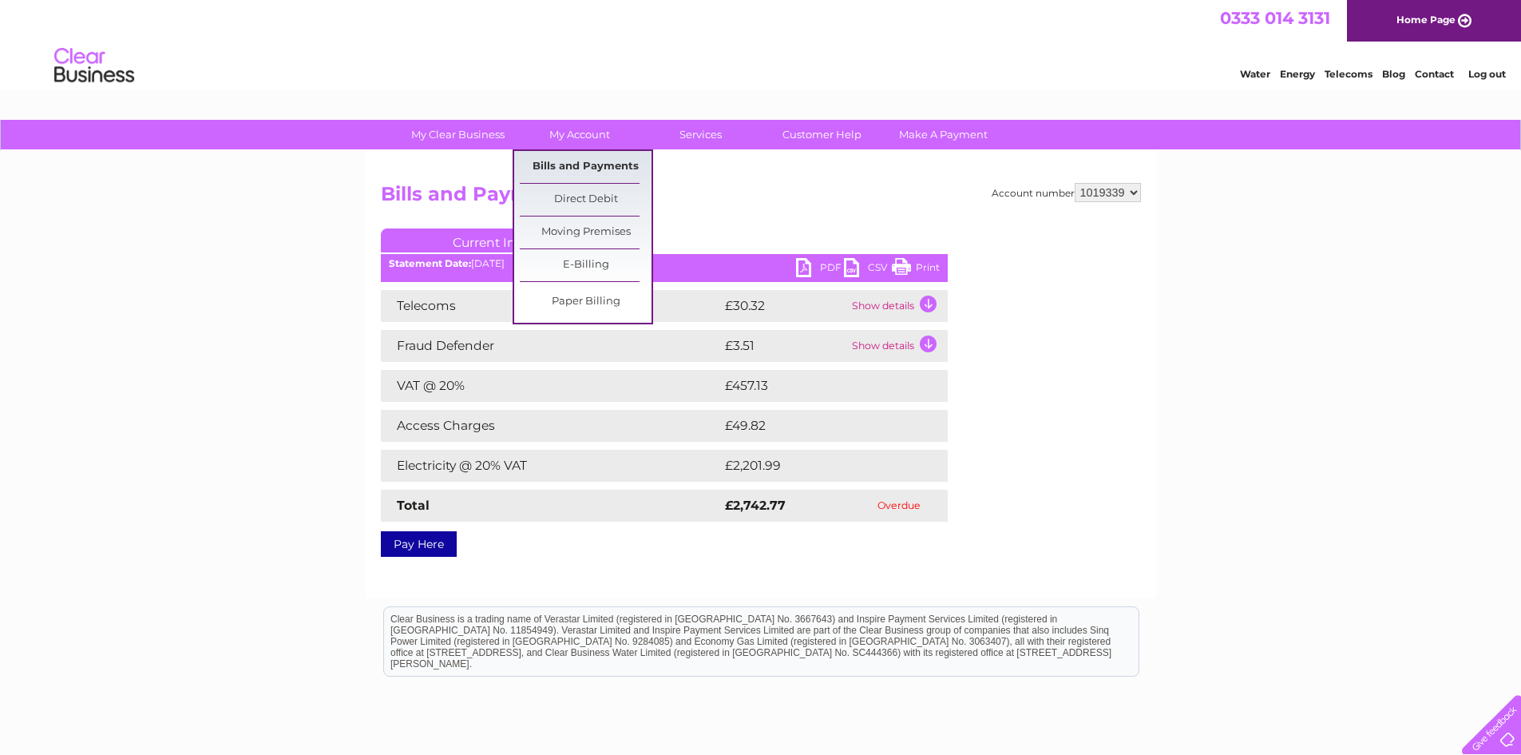
click at [572, 172] on link "Bills and Payments" at bounding box center [586, 167] width 132 height 32
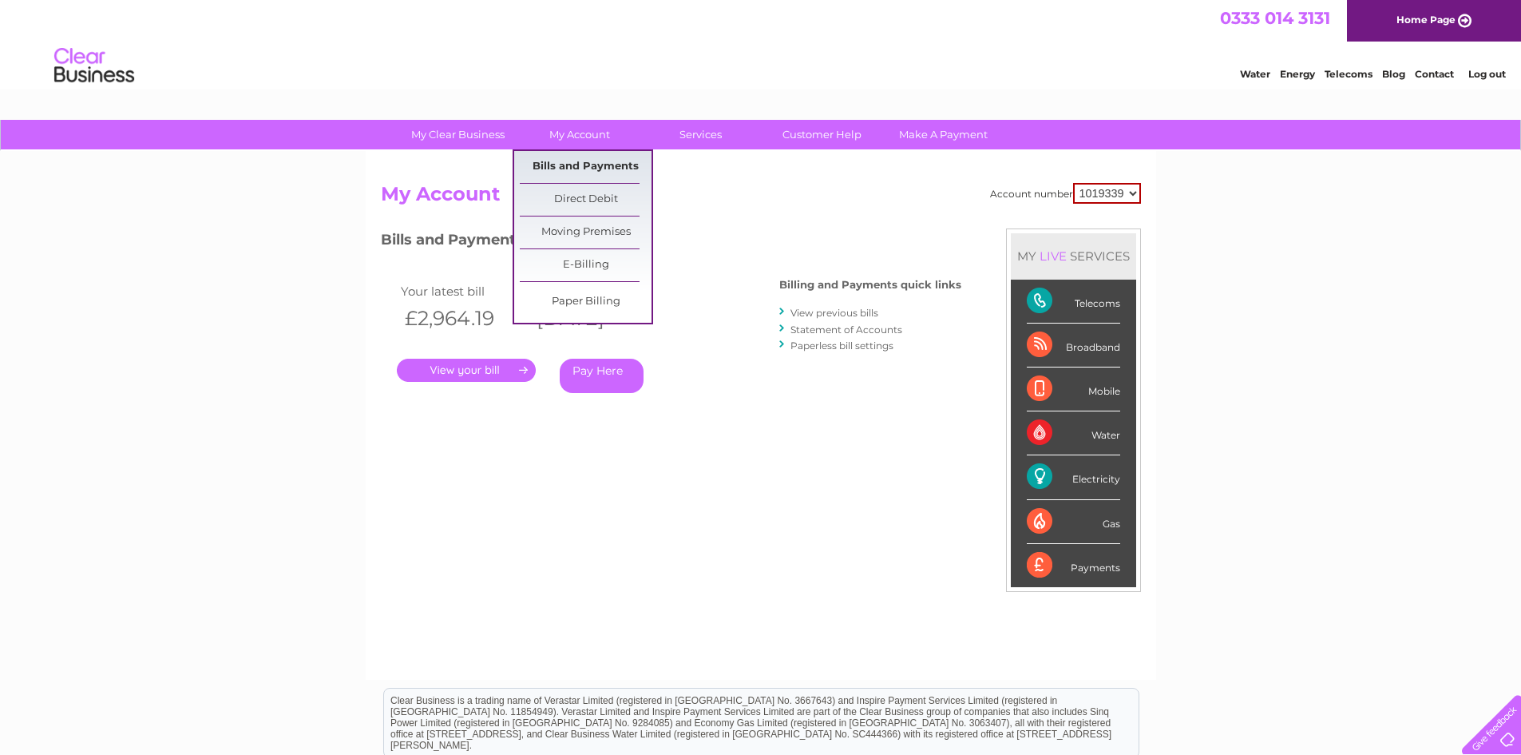
click at [580, 165] on link "Bills and Payments" at bounding box center [586, 167] width 132 height 32
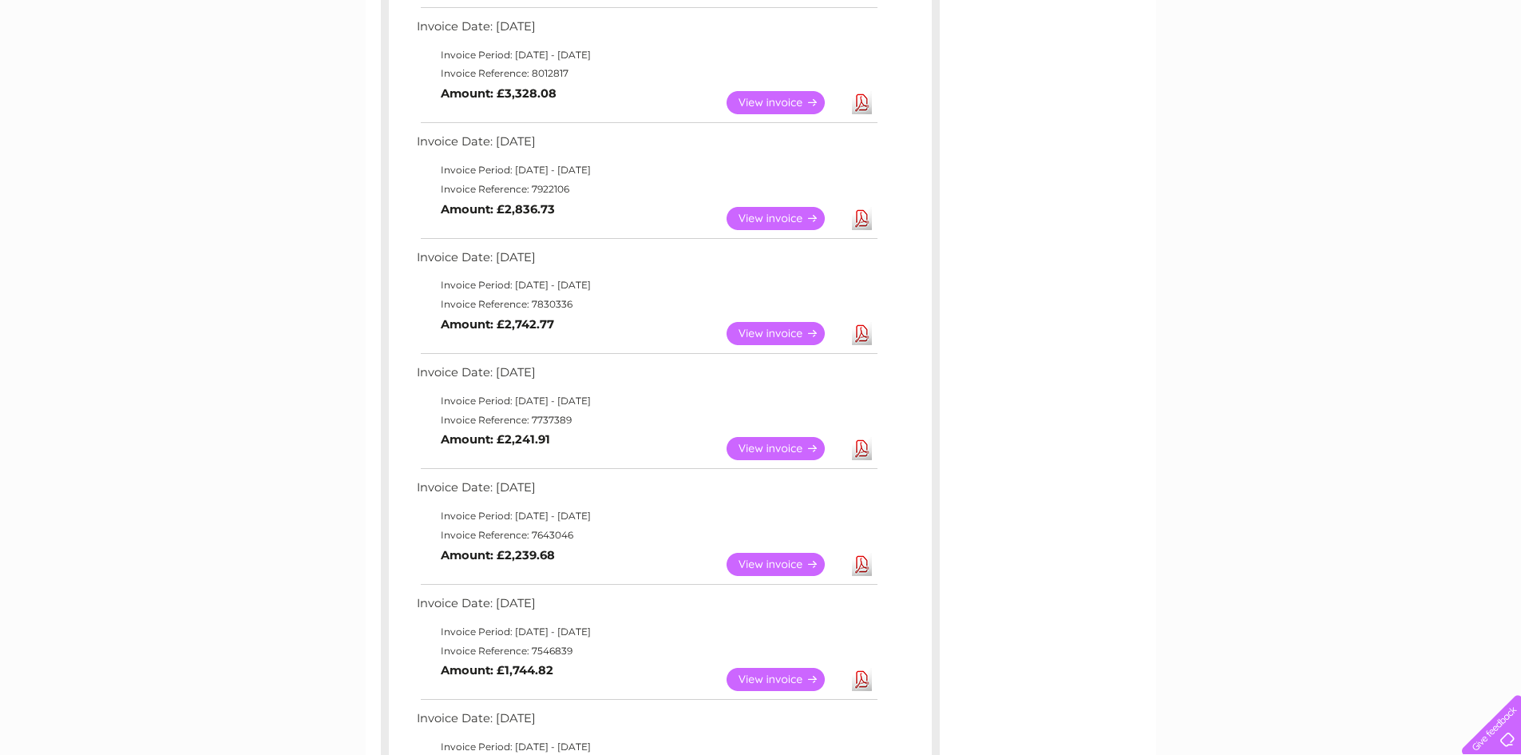
scroll to position [479, 0]
